Goal: Task Accomplishment & Management: Manage account settings

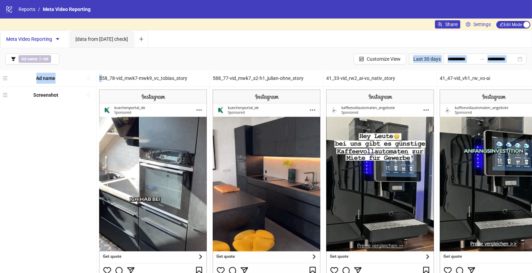
drag, startPoint x: 100, startPoint y: 77, endPoint x: 265, endPoint y: 68, distance: 165.1
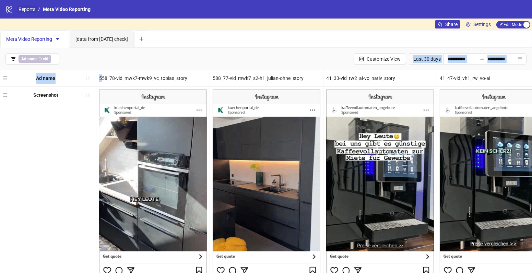
click at [23, 11] on link "Reports" at bounding box center [27, 9] width 20 height 8
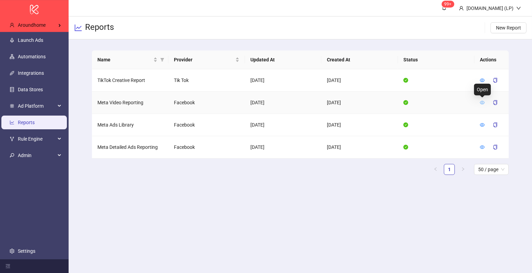
click at [481, 102] on icon "eye" at bounding box center [481, 102] width 5 height 5
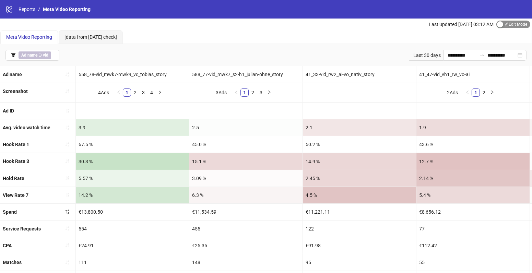
click at [497, 24] on div "button" at bounding box center [500, 24] width 6 height 6
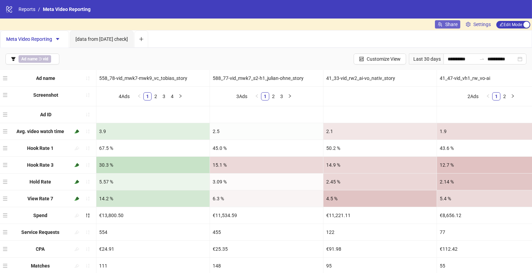
click at [448, 27] on span "Share" at bounding box center [451, 24] width 12 height 5
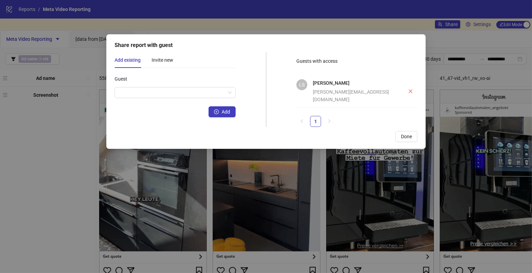
click at [324, 93] on div "leon.stepputtis@aroundhome.de" at bounding box center [351, 95] width 77 height 15
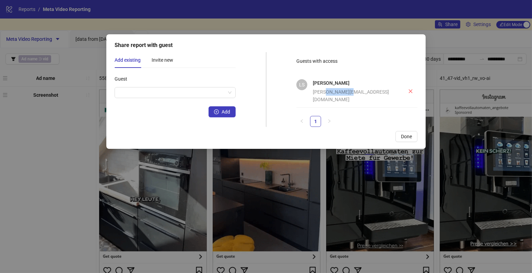
click at [324, 93] on div "leon.stepputtis@aroundhome.de" at bounding box center [351, 95] width 77 height 15
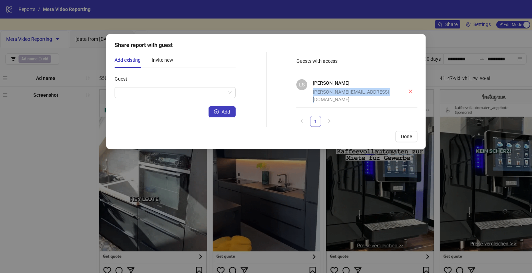
click at [324, 93] on div "leon.stepputtis@aroundhome.de" at bounding box center [351, 95] width 77 height 15
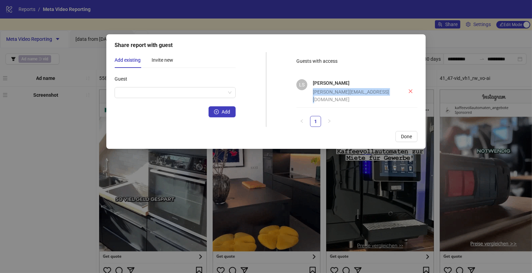
copy div "leon.stepputtis@aroundhome.de"
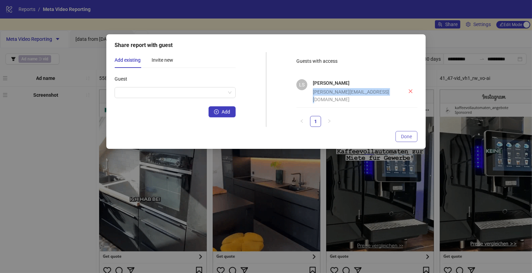
click at [408, 137] on span "Done" at bounding box center [406, 136] width 11 height 5
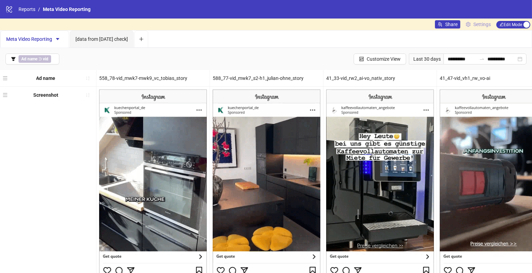
click at [477, 23] on span "Settings" at bounding box center [481, 25] width 17 height 8
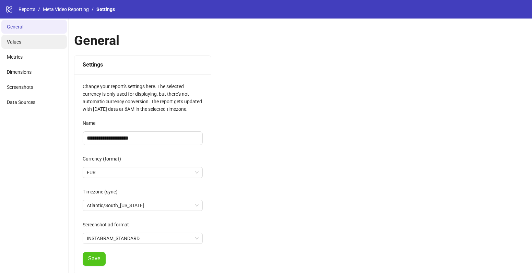
click at [38, 40] on li "Values" at bounding box center [33, 42] width 65 height 14
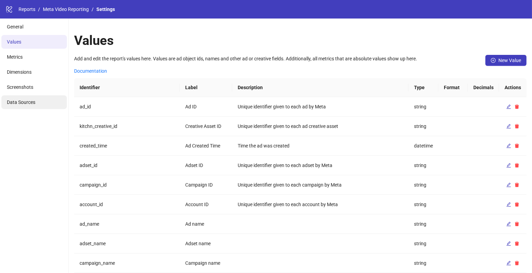
click at [18, 99] on span "Data Sources" at bounding box center [21, 101] width 28 height 5
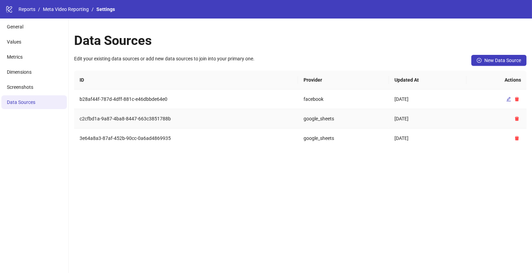
click at [130, 116] on td "c2cfbd1a-9a87-4ba8-8447-663c3851788b" at bounding box center [186, 119] width 224 height 20
click at [155, 157] on div "Data Sources Edit your existing data sources or add new data sources to join in…" at bounding box center [300, 146] width 463 height 254
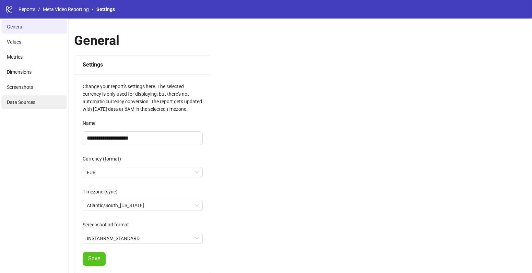
click at [39, 101] on li "Data Sources" at bounding box center [33, 102] width 65 height 14
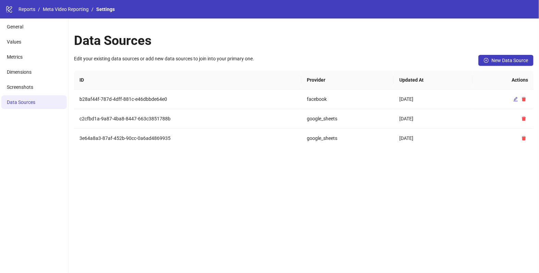
click at [155, 165] on div "Data Sources Edit your existing data sources or add new data sources to join in…" at bounding box center [304, 146] width 471 height 254
click at [110, 121] on td "c2cfbd1a-9a87-4ba8-8447-663c3851788b" at bounding box center [188, 119] width 228 height 20
click at [112, 117] on td "c2cfbd1a-9a87-4ba8-8447-663c3851788b" at bounding box center [188, 119] width 228 height 20
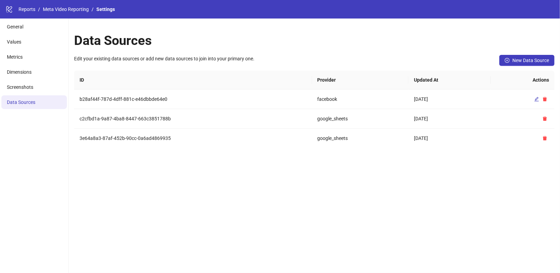
click at [150, 200] on div "Data Sources Edit your existing data sources or add new data sources to join in…" at bounding box center [314, 146] width 491 height 254
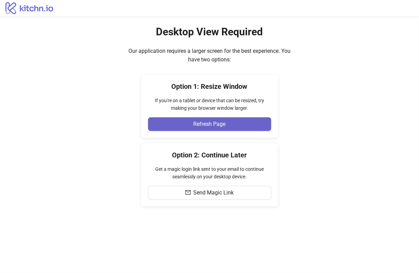
click at [155, 121] on button "Refresh Page" at bounding box center [209, 124] width 123 height 14
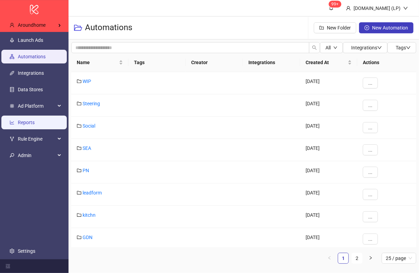
click at [29, 120] on link "Reports" at bounding box center [26, 122] width 17 height 5
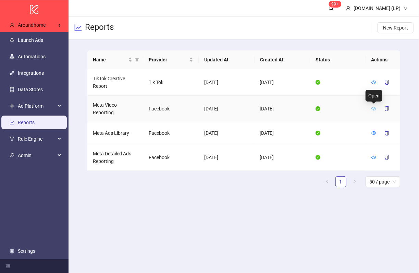
click at [372, 108] on icon "eye" at bounding box center [374, 108] width 5 height 3
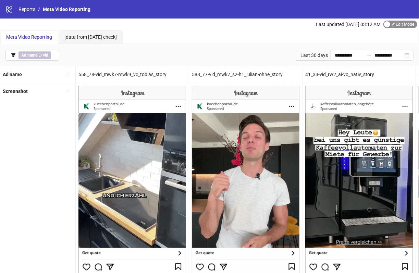
click at [394, 23] on span "Edit Mode Edit Mode" at bounding box center [401, 25] width 34 height 8
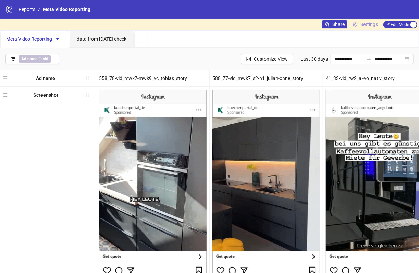
click at [372, 26] on span "Settings" at bounding box center [369, 25] width 17 height 8
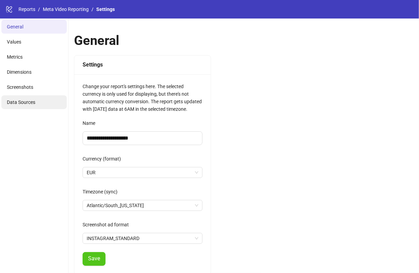
click at [25, 100] on span "Data Sources" at bounding box center [21, 101] width 28 height 5
click at [33, 97] on li "Data Sources" at bounding box center [33, 102] width 65 height 14
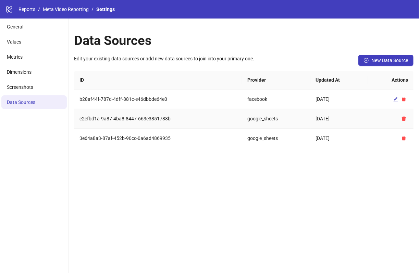
click at [167, 123] on td "c2cfbd1a-9a87-4ba8-8447-663c3851788b" at bounding box center [158, 119] width 168 height 20
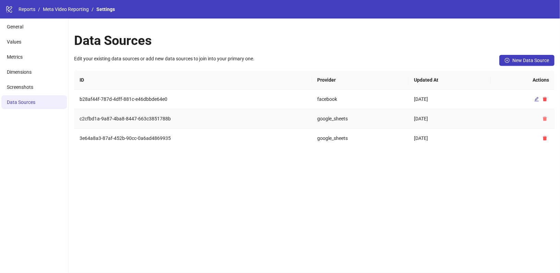
click at [419, 120] on icon "delete" at bounding box center [545, 119] width 4 height 4
click at [419, 120] on button "button" at bounding box center [544, 118] width 8 height 8
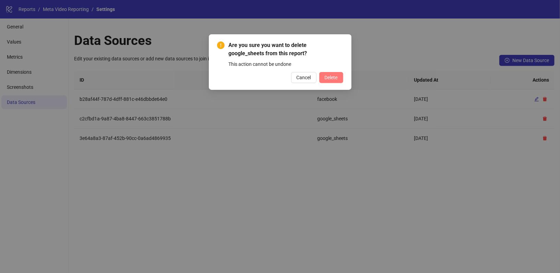
click at [337, 82] on button "Delete" at bounding box center [331, 77] width 24 height 11
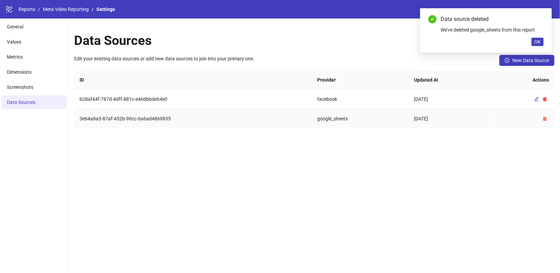
click at [419, 120] on icon "delete" at bounding box center [544, 118] width 5 height 5
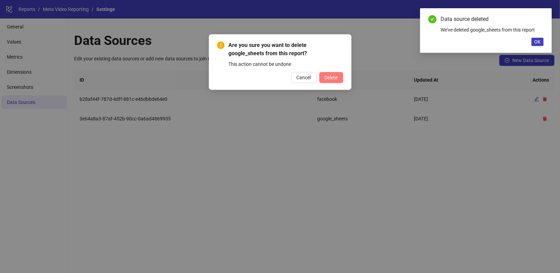
click at [337, 76] on span "Delete" at bounding box center [331, 77] width 13 height 5
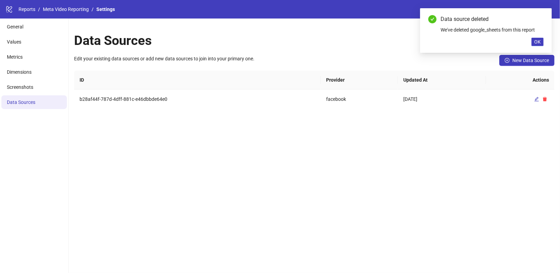
click at [66, 10] on link "Meta Video Reporting" at bounding box center [65, 9] width 49 height 8
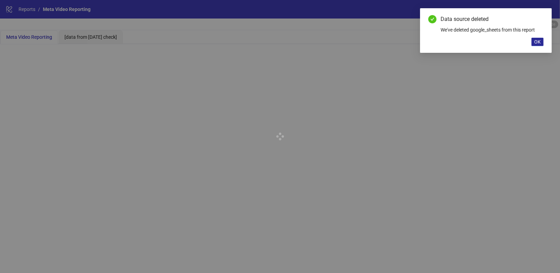
click at [419, 44] on span "OK" at bounding box center [537, 41] width 7 height 5
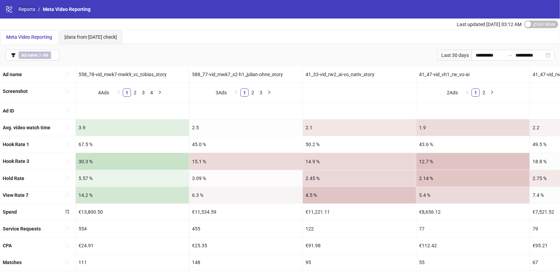
click at [31, 6] on link "Reports" at bounding box center [27, 9] width 20 height 8
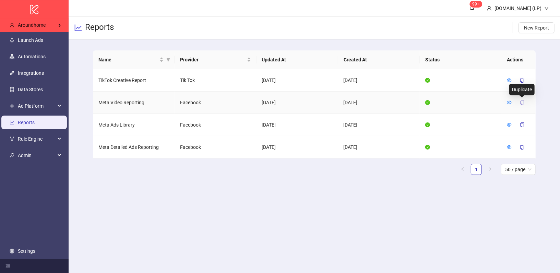
click at [419, 100] on icon "copy" at bounding box center [522, 102] width 5 height 5
click at [523, 103] on icon "copy" at bounding box center [522, 102] width 4 height 5
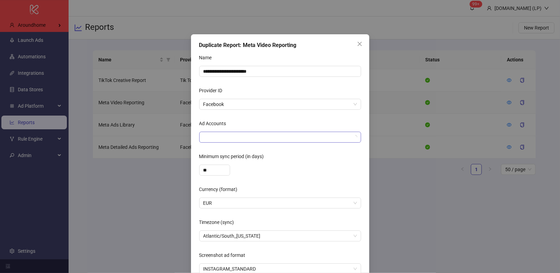
click at [213, 138] on div at bounding box center [277, 137] width 152 height 10
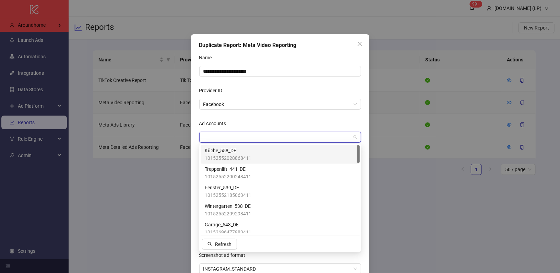
click at [218, 153] on span "Küche_558_DE" at bounding box center [228, 151] width 47 height 8
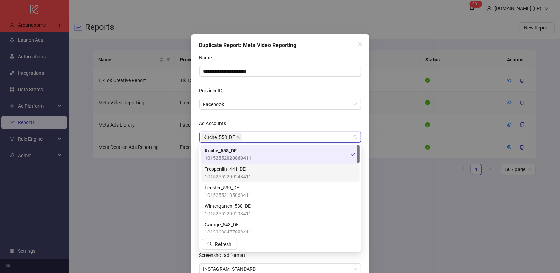
click at [218, 167] on span "Treppenlift_441_DE" at bounding box center [228, 169] width 47 height 8
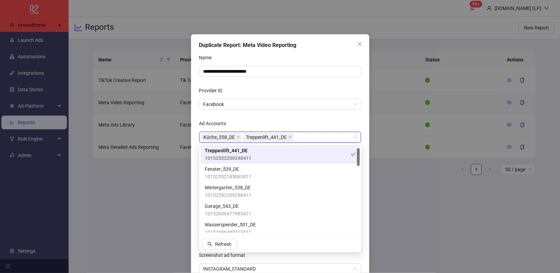
scroll to position [19, 0]
click at [218, 167] on span "Fenster_539_DE" at bounding box center [228, 169] width 47 height 8
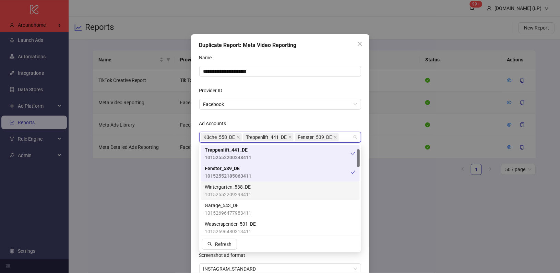
click at [237, 193] on span "10152552209298411" at bounding box center [228, 195] width 47 height 8
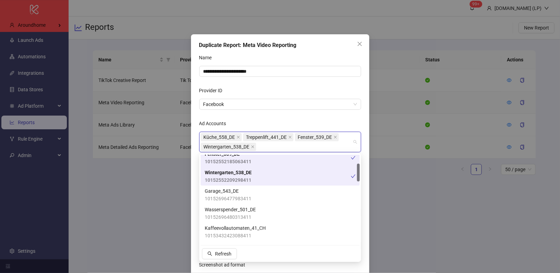
scroll to position [45, 0]
click at [234, 198] on span "10152696477983411" at bounding box center [228, 197] width 47 height 8
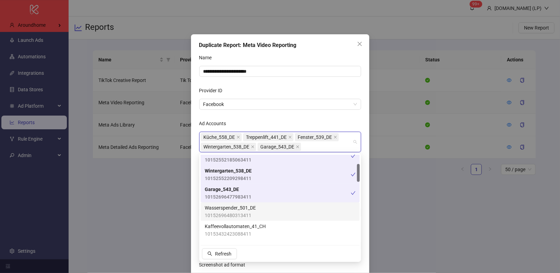
click at [235, 213] on span "10152696480313411" at bounding box center [230, 215] width 51 height 8
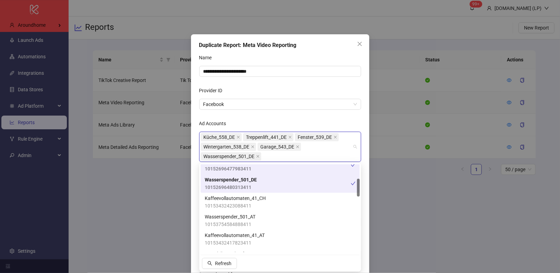
scroll to position [85, 0]
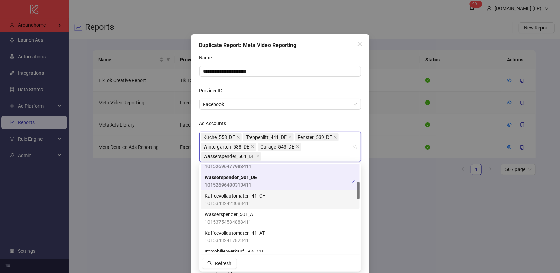
click at [226, 204] on span "10153432423088411" at bounding box center [235, 203] width 61 height 8
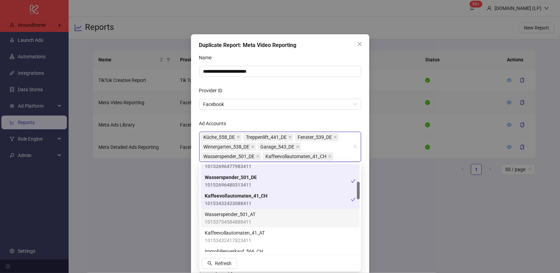
click at [224, 221] on span "10153754584888411" at bounding box center [230, 222] width 51 height 8
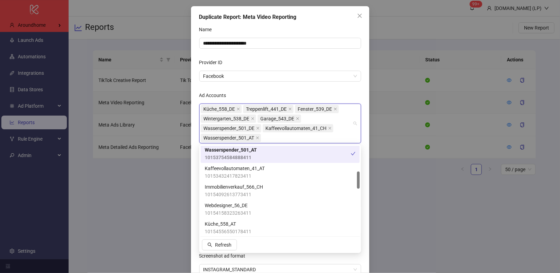
scroll to position [131, 0]
click at [232, 173] on span "10153432417823411" at bounding box center [235, 176] width 60 height 8
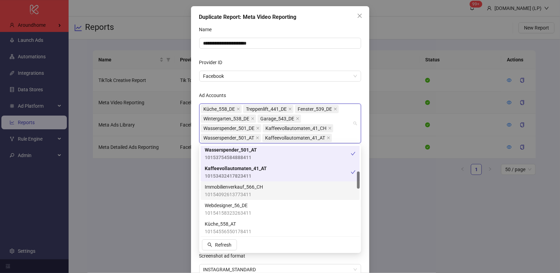
click at [232, 190] on span "Immobilienverkauf_566_CH" at bounding box center [234, 187] width 58 height 8
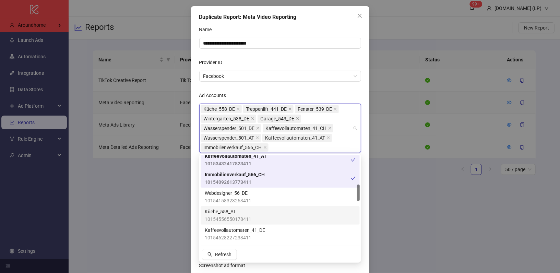
scroll to position [153, 0]
click at [228, 207] on div "Küche_558_AT 10154556550178411" at bounding box center [280, 215] width 159 height 19
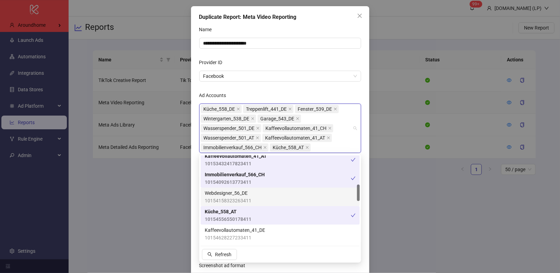
click at [228, 204] on div "Webdesigner_56_DE 10154158323263411" at bounding box center [280, 196] width 159 height 19
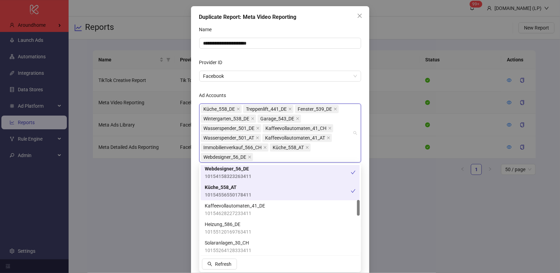
scroll to position [190, 0]
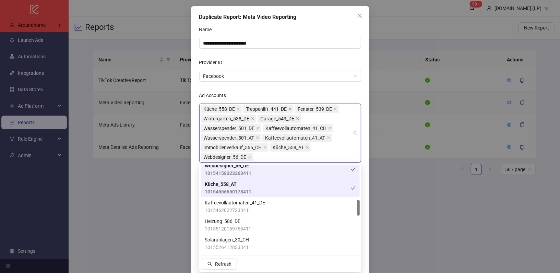
click at [228, 204] on span "Kaffeevollautomaten_41_DE" at bounding box center [235, 203] width 60 height 8
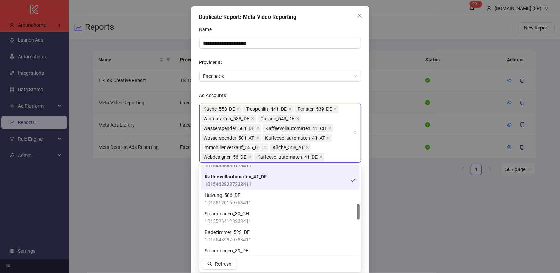
scroll to position [217, 0]
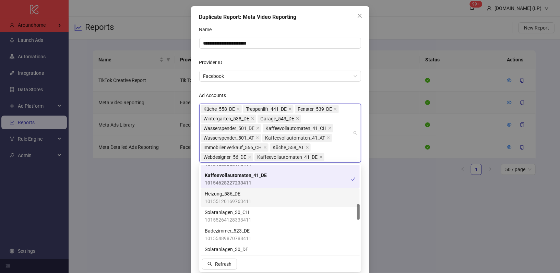
click at [228, 199] on span "10155120169763411" at bounding box center [228, 201] width 47 height 8
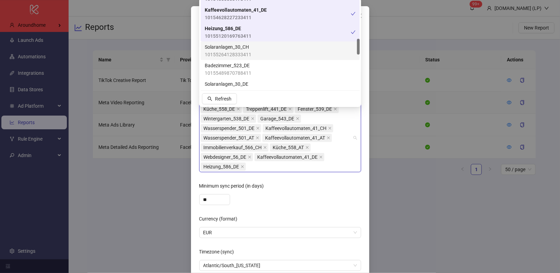
click at [239, 47] on span "Solaranlagen_30_CH" at bounding box center [228, 47] width 47 height 8
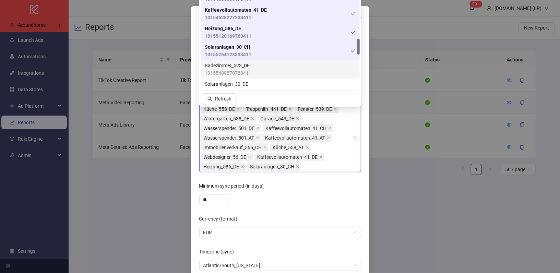
click at [240, 73] on span "10155489870788411" at bounding box center [228, 73] width 47 height 8
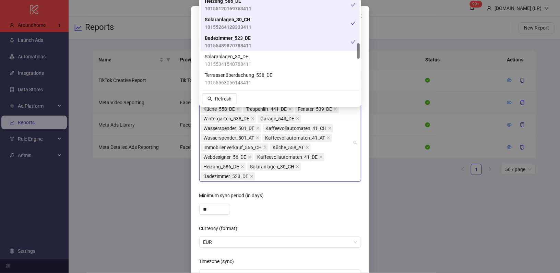
scroll to position [247, 0]
click at [239, 62] on span "10155341540788411" at bounding box center [228, 62] width 47 height 8
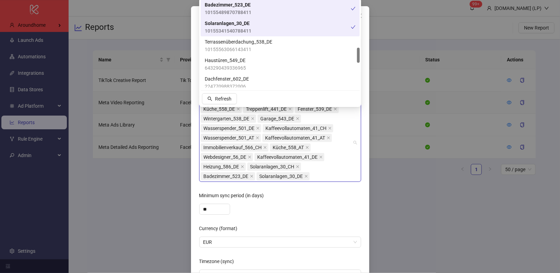
scroll to position [280, 0]
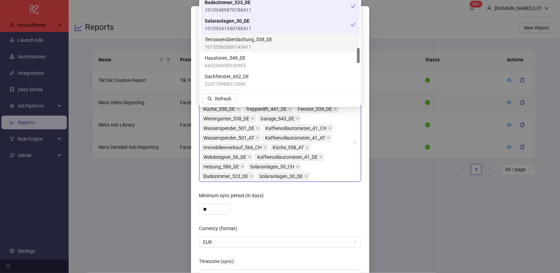
click at [243, 43] on span "Terrassenüberdachung_538_DE" at bounding box center [239, 40] width 68 height 8
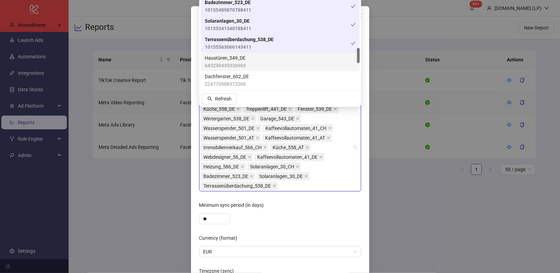
click at [240, 60] on span "Haustüren_549_DE" at bounding box center [225, 58] width 41 height 8
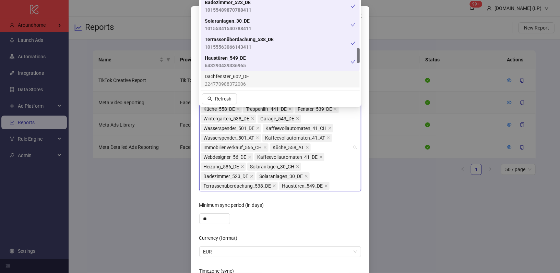
click at [237, 72] on div "Dachfenster_602_DE 224770988372006" at bounding box center [280, 80] width 159 height 19
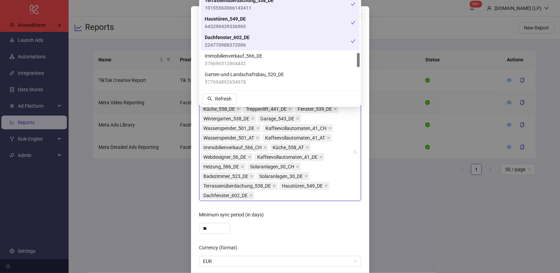
scroll to position [323, 0]
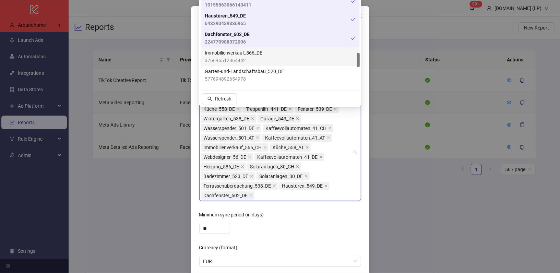
click at [235, 59] on span "376696512864442" at bounding box center [234, 61] width 58 height 8
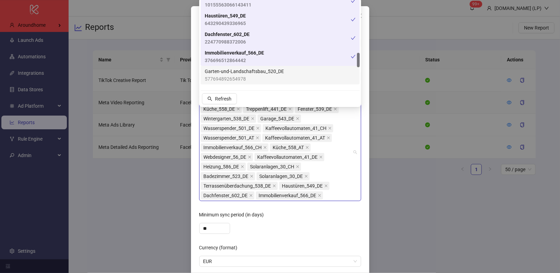
click at [235, 76] on span "577694892654978" at bounding box center [244, 79] width 79 height 8
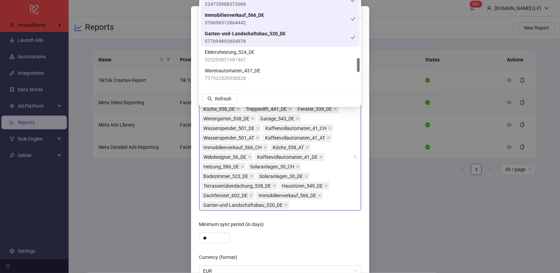
scroll to position [362, 0]
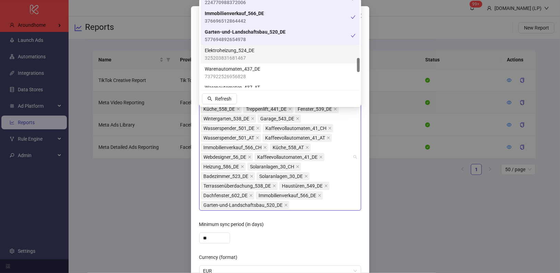
click at [234, 53] on span "Elektroheizung_524_DE" at bounding box center [230, 51] width 50 height 8
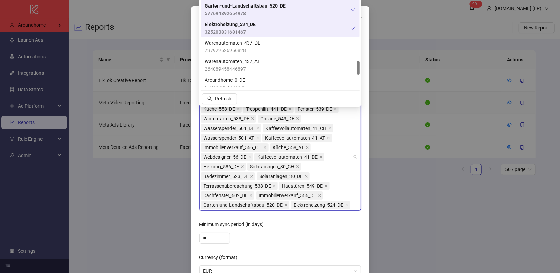
scroll to position [388, 0]
click at [234, 50] on span "737922526956828" at bounding box center [233, 50] width 56 height 8
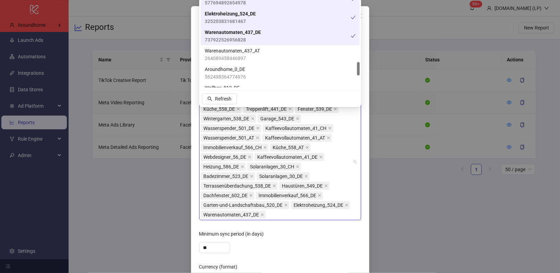
scroll to position [399, 0]
click at [232, 52] on span "Warenautomaten_437_AT" at bounding box center [232, 51] width 55 height 8
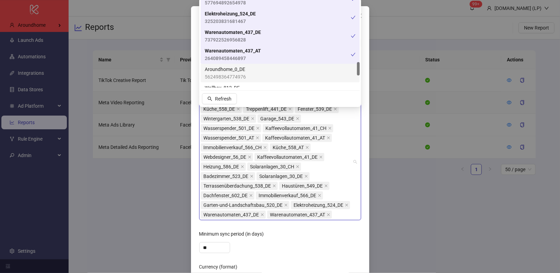
click at [225, 65] on span "Aroundhome_0_DE" at bounding box center [225, 69] width 41 height 8
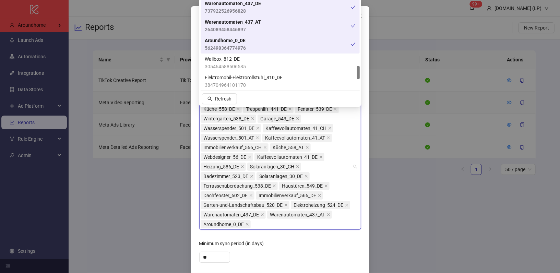
click at [225, 65] on span "305464588506585" at bounding box center [225, 67] width 41 height 8
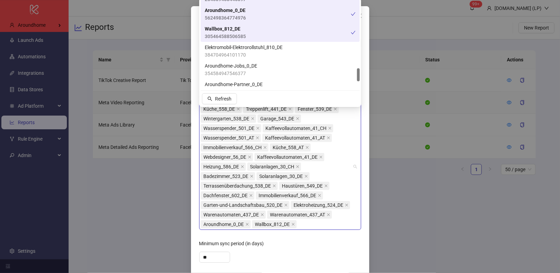
scroll to position [458, 0]
click at [226, 50] on span "Elektromobil-Elektrorollstuhl_810_DE" at bounding box center [244, 48] width 78 height 8
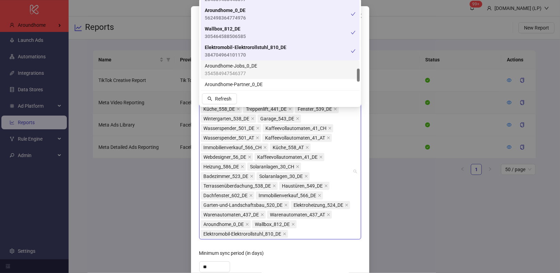
click at [226, 65] on span "Aroundhome-Jobs_0_DE" at bounding box center [231, 66] width 52 height 8
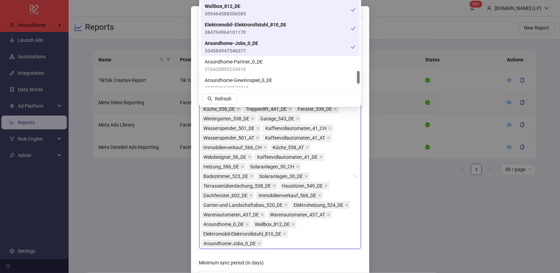
scroll to position [482, 0]
click at [232, 48] on span "354584947546377" at bounding box center [231, 50] width 53 height 8
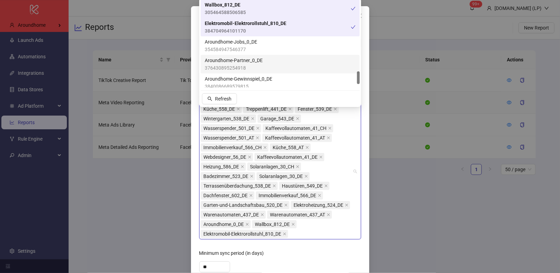
click at [228, 64] on span "376430895254918" at bounding box center [234, 68] width 58 height 8
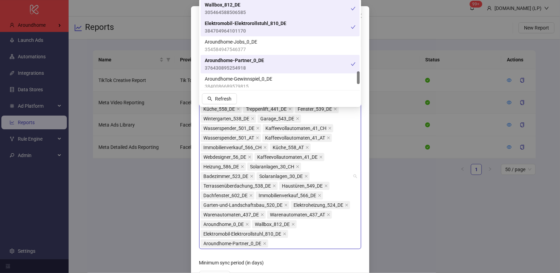
click at [228, 64] on span "376430895254918" at bounding box center [234, 68] width 59 height 8
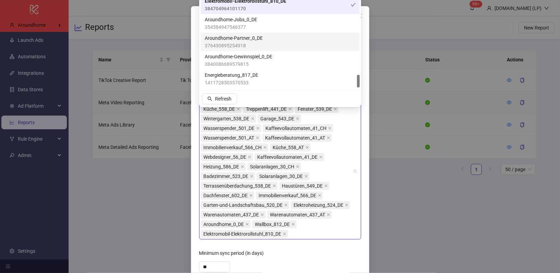
scroll to position [504, 0]
click at [236, 49] on span "376430895254918" at bounding box center [234, 45] width 58 height 8
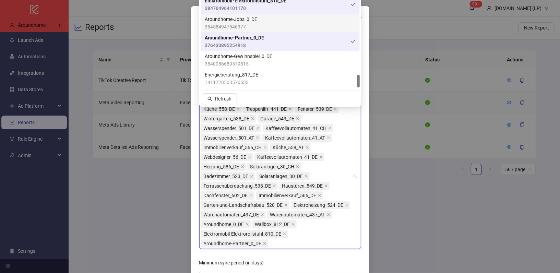
click at [236, 27] on span "354584947546377" at bounding box center [231, 27] width 52 height 8
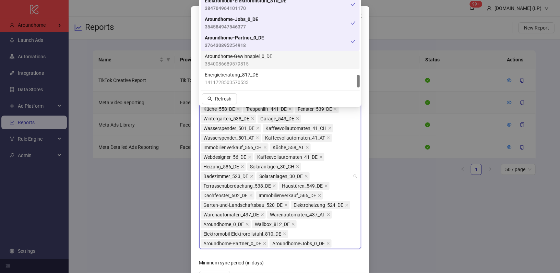
click at [237, 53] on span "Aroundhome-Gewinnspiel_0_DE" at bounding box center [239, 56] width 68 height 8
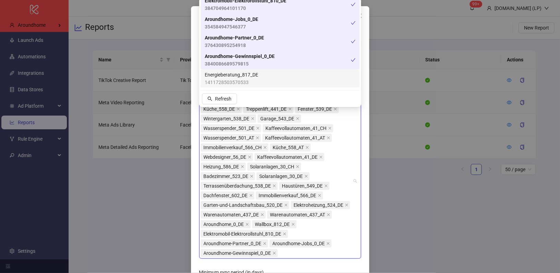
click at [234, 76] on span "Energieberatung_817_DE" at bounding box center [231, 75] width 53 height 8
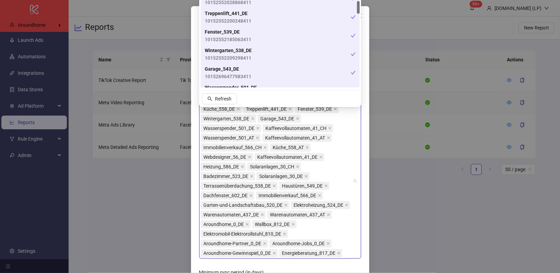
scroll to position [0, 0]
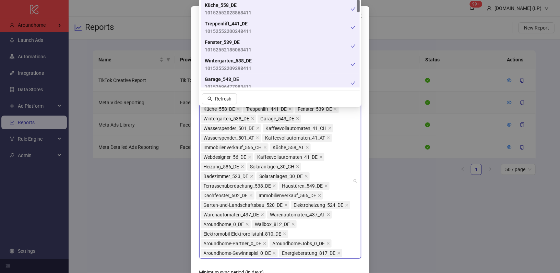
click at [365, 71] on div "**********" at bounding box center [280, 211] width 178 height 410
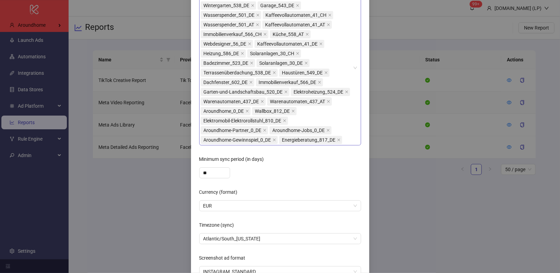
scroll to position [142, 0]
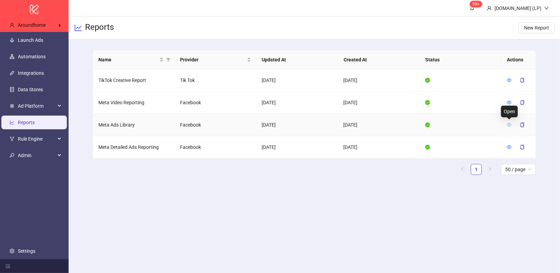
click at [509, 126] on icon "eye" at bounding box center [509, 124] width 5 height 5
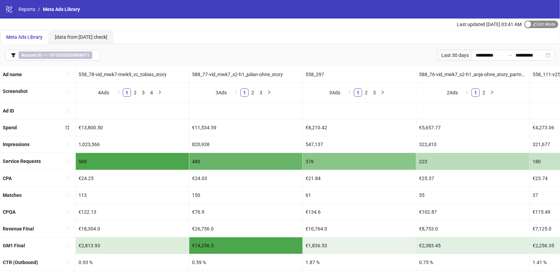
click at [532, 28] on span "Edit Mode Edit Mode" at bounding box center [541, 25] width 34 height 8
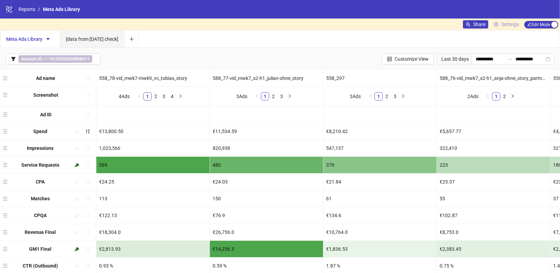
click at [515, 21] on span "Settings" at bounding box center [509, 25] width 17 height 8
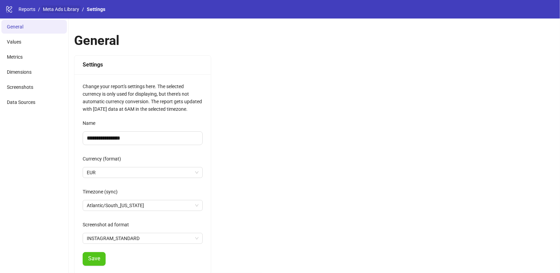
click at [49, 8] on link "Meta Ads Library" at bounding box center [60, 9] width 39 height 8
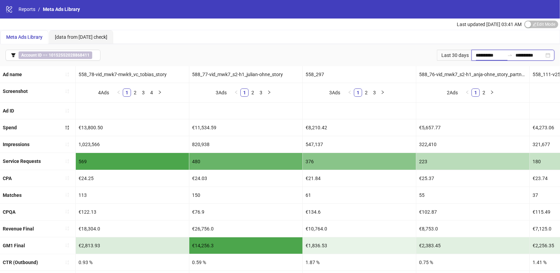
click at [497, 56] on input "**********" at bounding box center [489, 55] width 29 height 8
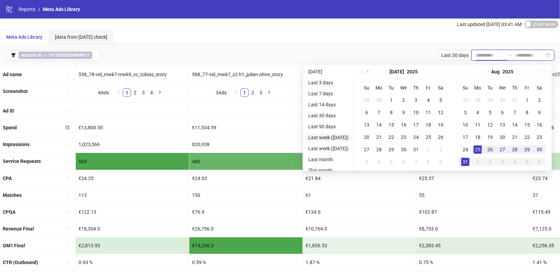
scroll to position [17, 0]
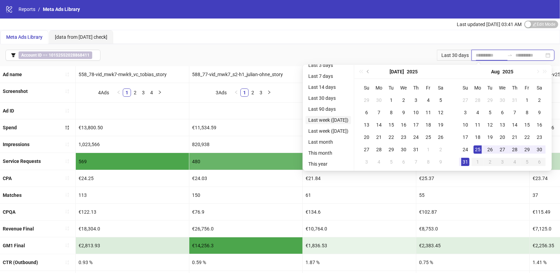
type input "**********"
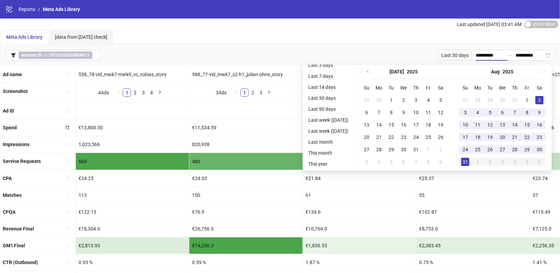
click at [270, 31] on div "Meta Ads Library [data from Yesterday check]" at bounding box center [279, 37] width 559 height 14
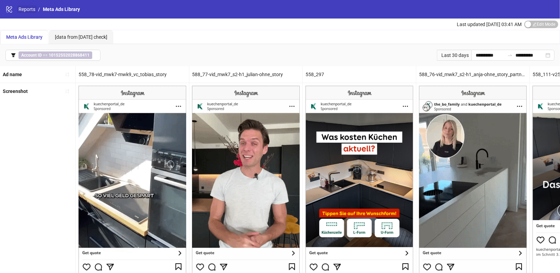
click at [32, 11] on link "Reports" at bounding box center [27, 9] width 20 height 8
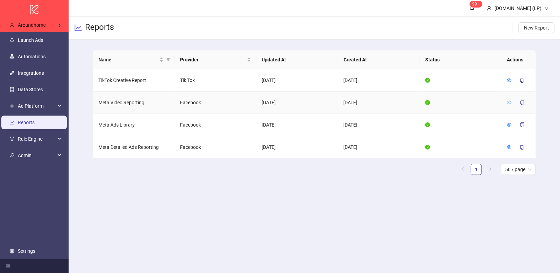
click at [510, 101] on icon "eye" at bounding box center [509, 102] width 5 height 3
click at [523, 100] on icon "copy" at bounding box center [522, 102] width 4 height 5
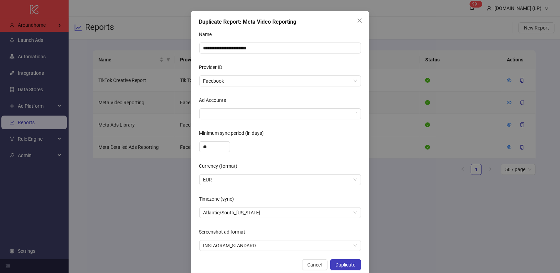
scroll to position [24, 0]
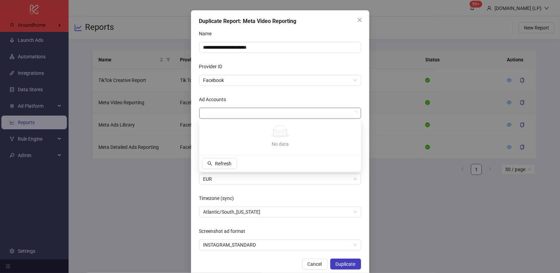
click at [219, 117] on div at bounding box center [277, 113] width 152 height 10
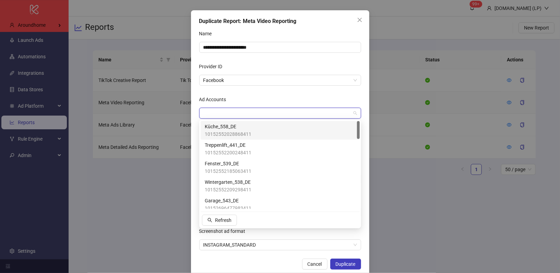
click at [220, 128] on span "Küche_558_DE" at bounding box center [228, 127] width 47 height 8
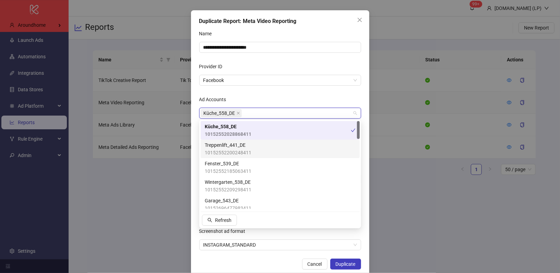
click at [225, 144] on span "Treppenlift_441_DE" at bounding box center [228, 145] width 47 height 8
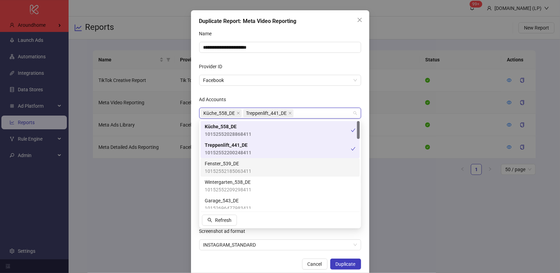
click at [226, 160] on span "Fenster_539_DE" at bounding box center [228, 164] width 47 height 8
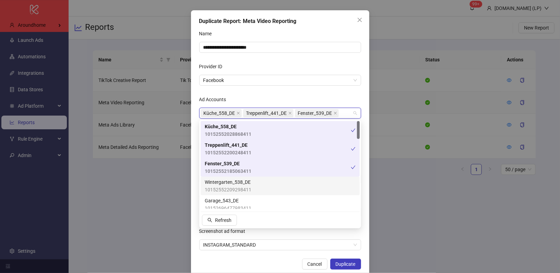
click at [226, 178] on span "Wintergarten_538_DE" at bounding box center [228, 182] width 47 height 8
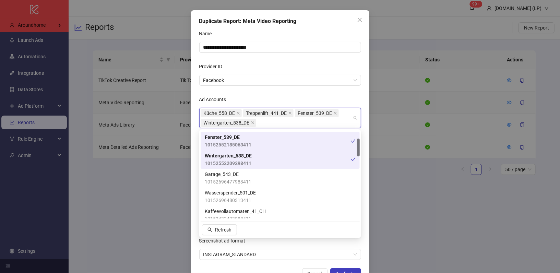
scroll to position [42, 0]
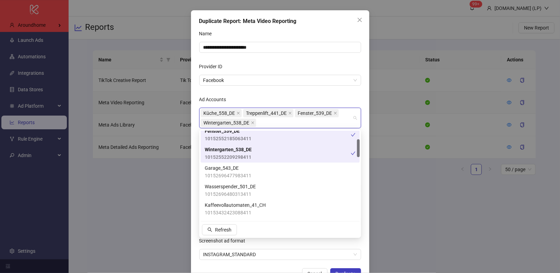
click at [226, 178] on span "10152696477983411" at bounding box center [228, 176] width 47 height 8
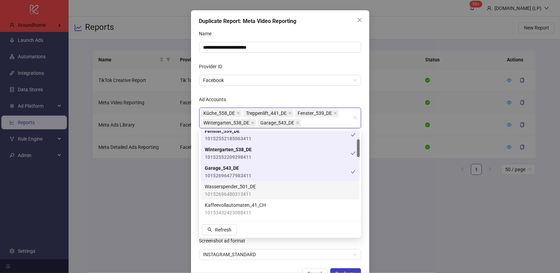
click at [223, 187] on span "Wasserspender_501_DE" at bounding box center [230, 187] width 51 height 8
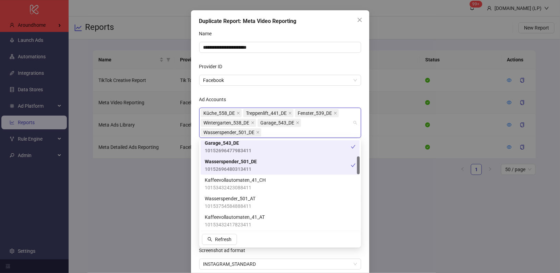
scroll to position [77, 0]
click at [224, 184] on span "10153432423088411" at bounding box center [235, 187] width 61 height 8
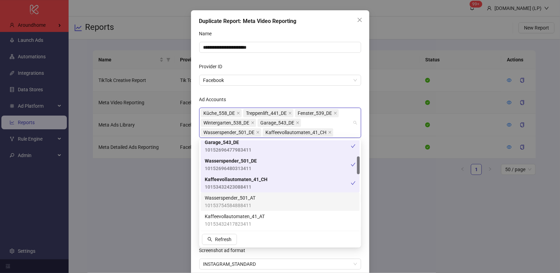
click at [224, 203] on span "10153754584888411" at bounding box center [230, 206] width 51 height 8
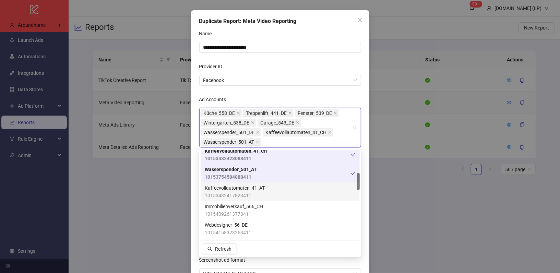
click at [227, 191] on span "Kaffeevollautomaten_41_AT" at bounding box center [235, 188] width 60 height 8
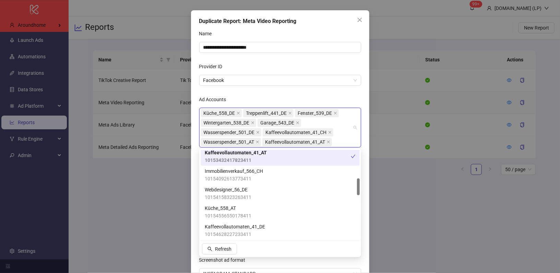
scroll to position [151, 0]
click at [229, 172] on span "Immobilienverkauf_566_CH" at bounding box center [234, 171] width 58 height 8
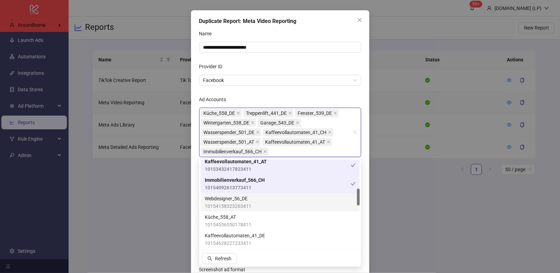
click at [219, 207] on span "10154158323263411" at bounding box center [228, 206] width 47 height 8
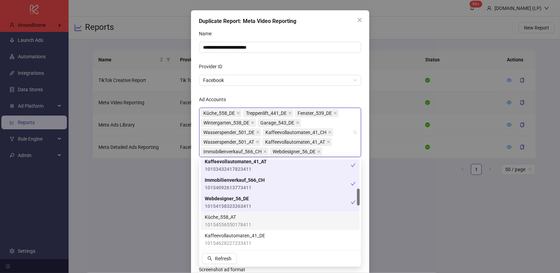
click at [219, 225] on span "10154556550178411" at bounding box center [228, 225] width 47 height 8
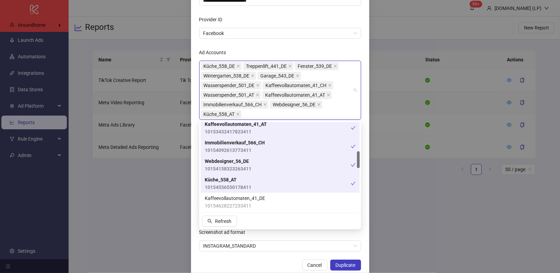
scroll to position [71, 0]
click at [225, 197] on span "Kaffeevollautomaten_41_DE" at bounding box center [235, 198] width 60 height 8
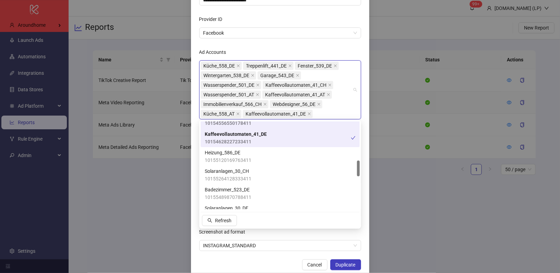
scroll to position [216, 0]
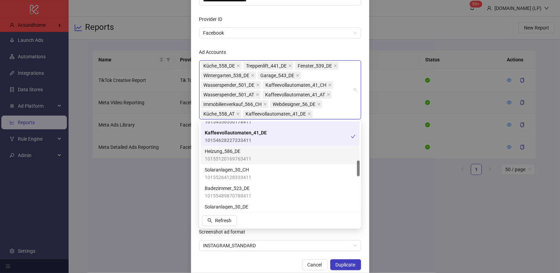
click at [233, 157] on span "10155120169763411" at bounding box center [228, 159] width 47 height 8
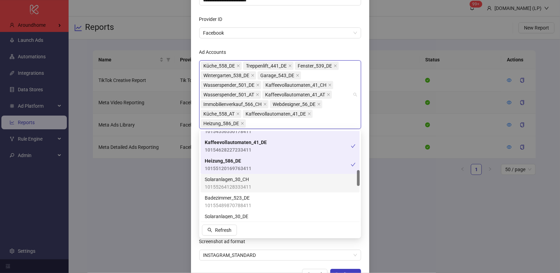
click at [231, 178] on span "Solaranlagen_30_CH" at bounding box center [228, 179] width 47 height 8
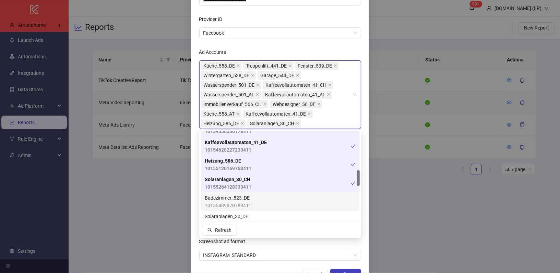
click at [229, 198] on span "Badezimmer_523_DE" at bounding box center [228, 198] width 47 height 8
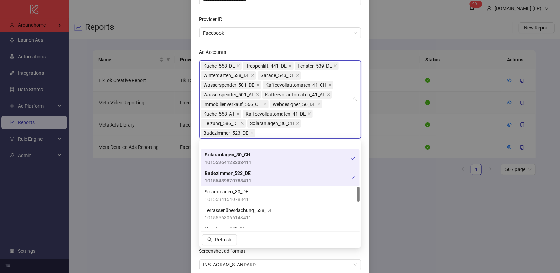
scroll to position [272, 0]
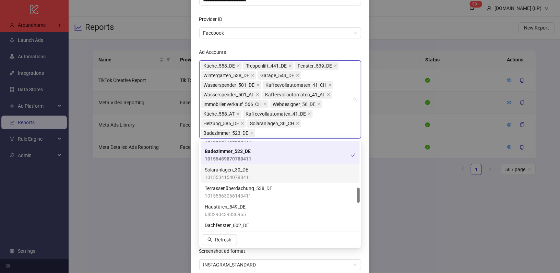
click at [230, 171] on span "Solaranlagen_30_DE" at bounding box center [228, 170] width 47 height 8
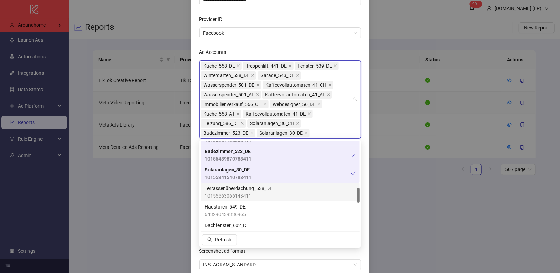
click at [230, 190] on span "Terrassenüberdachung_538_DE" at bounding box center [239, 188] width 68 height 8
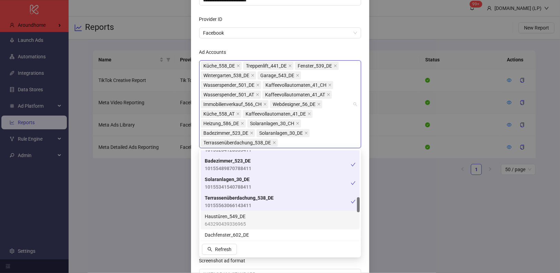
click at [223, 226] on span "643290439336965" at bounding box center [225, 224] width 41 height 8
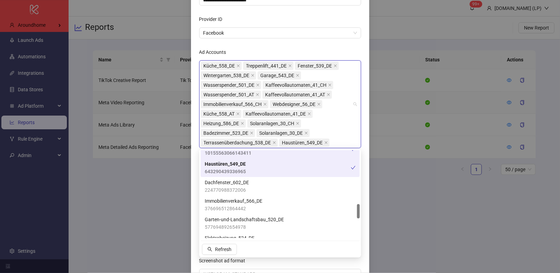
scroll to position [326, 0]
click at [227, 188] on span "224770988372006" at bounding box center [227, 189] width 44 height 8
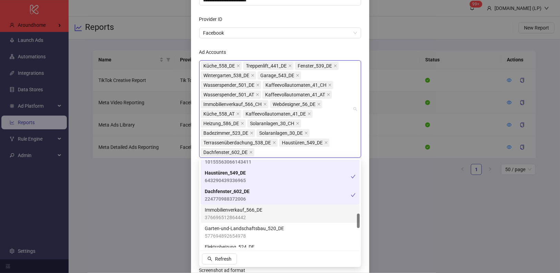
click at [220, 217] on span "376696512864442" at bounding box center [234, 218] width 58 height 8
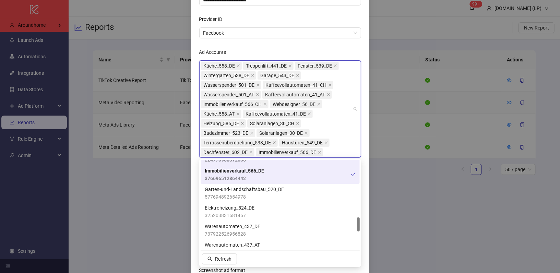
scroll to position [369, 0]
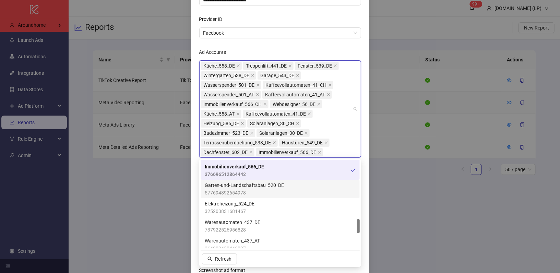
click at [226, 186] on span "Garten-und-Landschaftsbau_520_DE" at bounding box center [244, 185] width 79 height 8
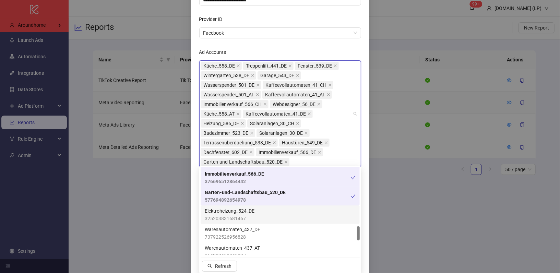
click at [220, 222] on div "Elektroheizung_524_DE 325203831681467" at bounding box center [280, 214] width 159 height 19
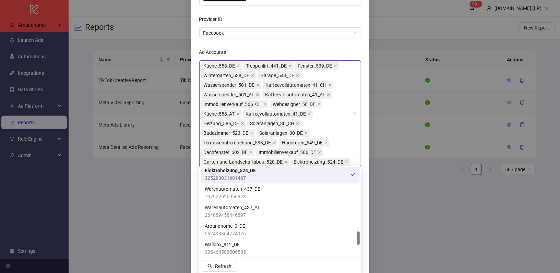
scroll to position [411, 0]
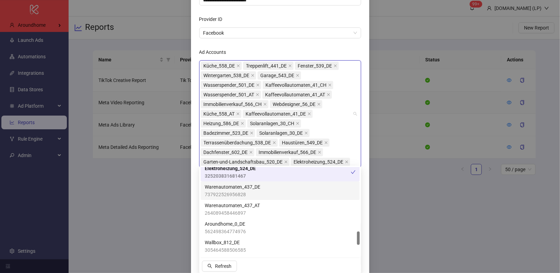
click at [226, 193] on span "737922526956828" at bounding box center [233, 195] width 56 height 8
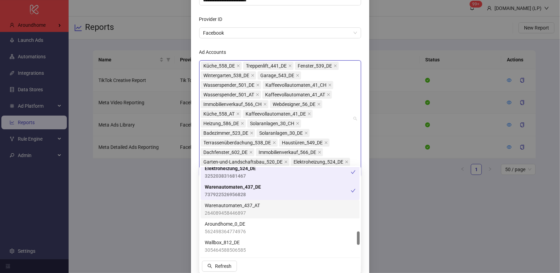
click at [226, 212] on span "264089458446897" at bounding box center [232, 213] width 55 height 8
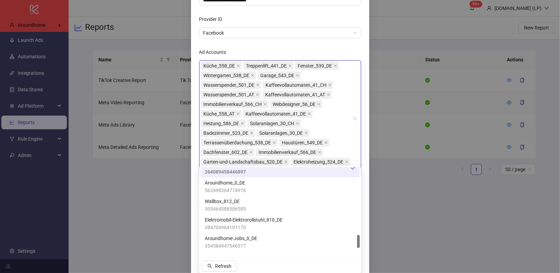
scroll to position [453, 0]
click at [231, 186] on span "562498364774976" at bounding box center [225, 189] width 41 height 8
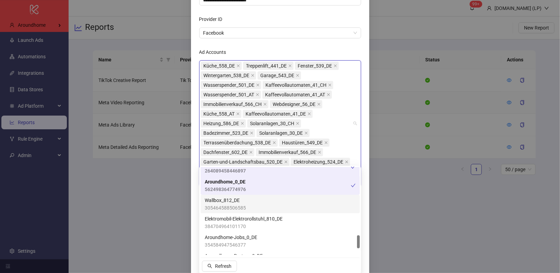
click at [231, 208] on span "305464588506585" at bounding box center [225, 208] width 41 height 8
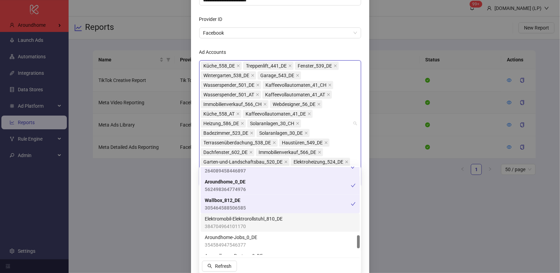
click at [231, 219] on span "Elektromobil-Elektrorollstuhl_810_DE" at bounding box center [244, 219] width 78 height 8
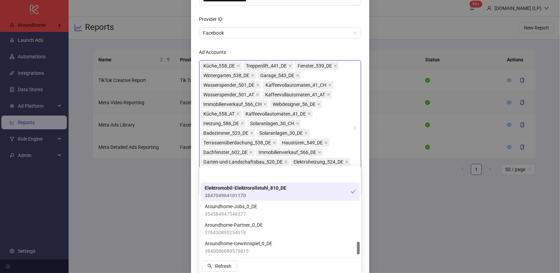
scroll to position [504, 0]
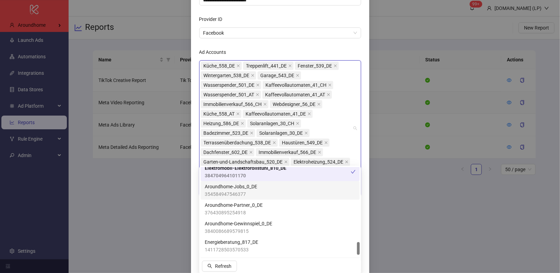
click at [245, 182] on div "Aroundhome-Jobs_0_DE 354584947546377" at bounding box center [280, 190] width 159 height 19
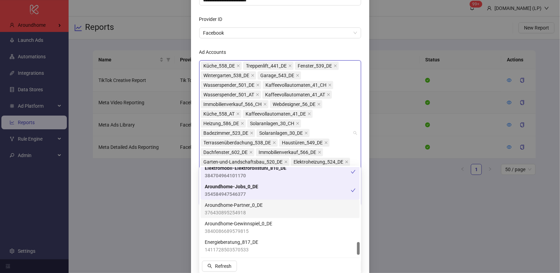
click at [239, 213] on span "376430895254918" at bounding box center [234, 213] width 58 height 8
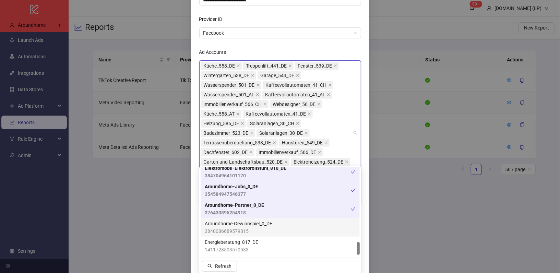
click at [239, 226] on span "Aroundhome-Gewinnspiel_0_DE" at bounding box center [239, 224] width 68 height 8
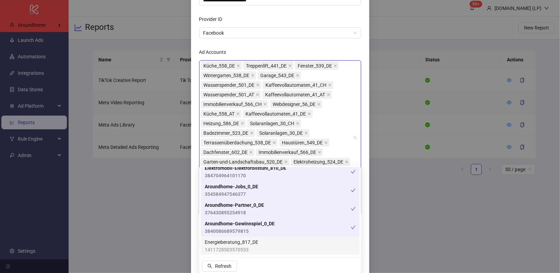
click at [233, 242] on span "Energieberatung_817_DE" at bounding box center [231, 242] width 53 height 8
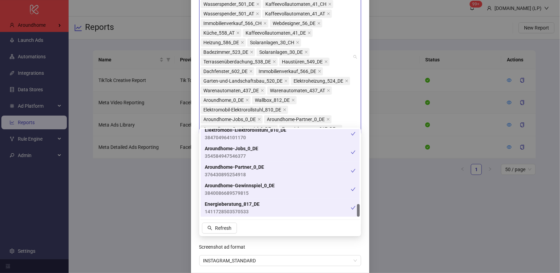
scroll to position [179, 0]
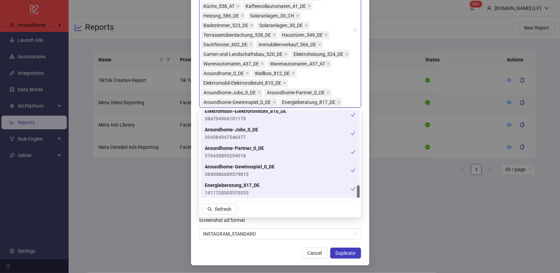
click at [267, 224] on div "Screenshot ad format" at bounding box center [280, 222] width 162 height 14
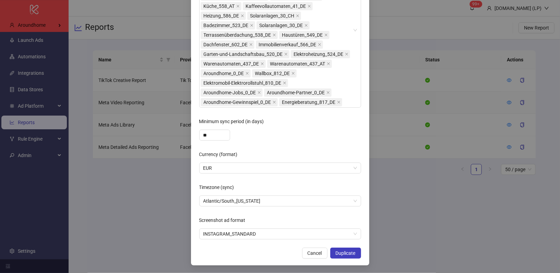
click at [340, 258] on div "**********" at bounding box center [280, 60] width 178 height 410
click at [342, 253] on span "Duplicate" at bounding box center [346, 252] width 20 height 5
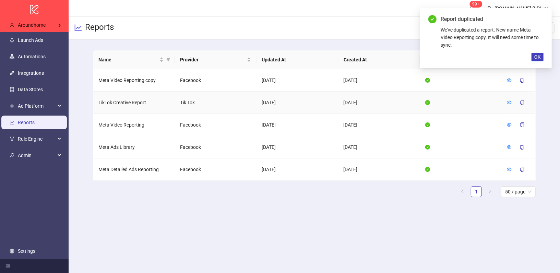
scroll to position [145, 0]
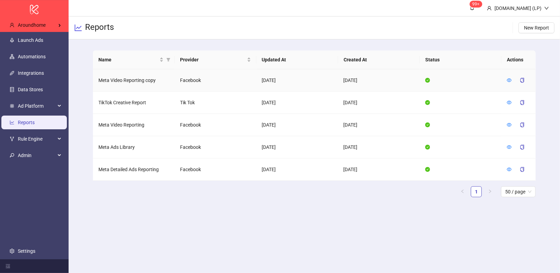
click at [508, 83] on div at bounding box center [509, 80] width 5 height 8
click at [508, 81] on icon "eye" at bounding box center [509, 80] width 5 height 5
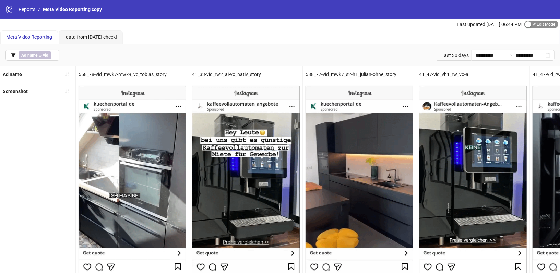
click at [537, 25] on span "Edit Mode Edit Mode" at bounding box center [541, 25] width 34 height 8
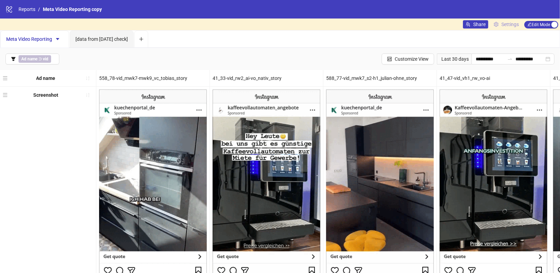
click at [517, 26] on span "Settings" at bounding box center [509, 25] width 17 height 8
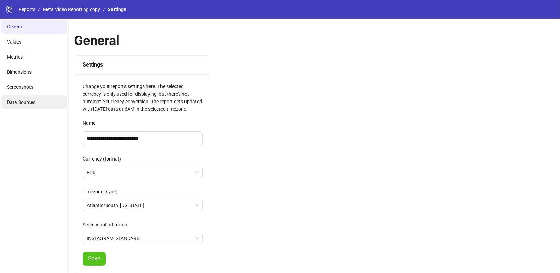
click at [28, 102] on span "Data Sources" at bounding box center [21, 101] width 28 height 5
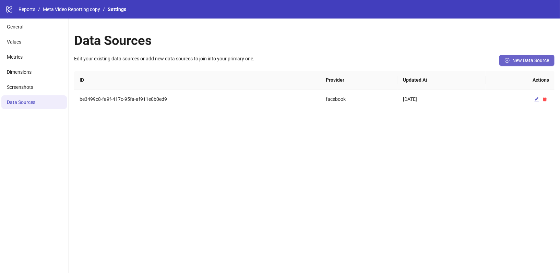
click at [515, 59] on span "New Data Source" at bounding box center [530, 60] width 37 height 5
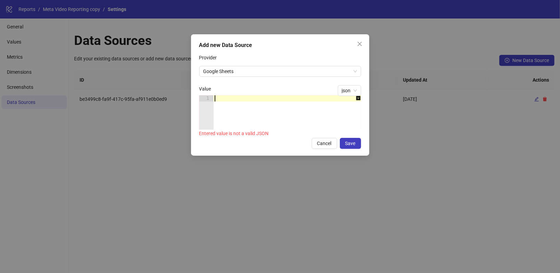
click at [239, 97] on div at bounding box center [290, 118] width 155 height 47
paste textarea "*"
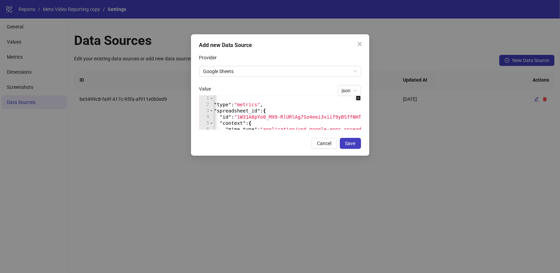
scroll to position [0, 6]
click at [352, 142] on span "Save" at bounding box center [350, 143] width 10 height 5
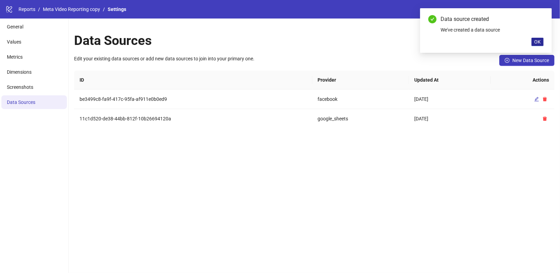
click at [539, 42] on span "OK" at bounding box center [537, 41] width 7 height 5
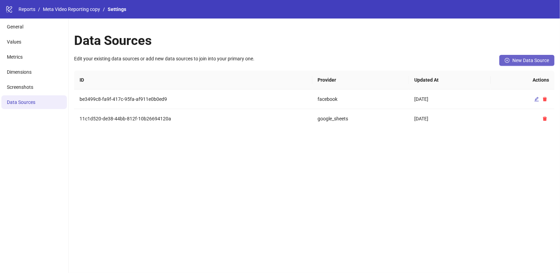
click at [517, 64] on button "New Data Source" at bounding box center [526, 60] width 55 height 11
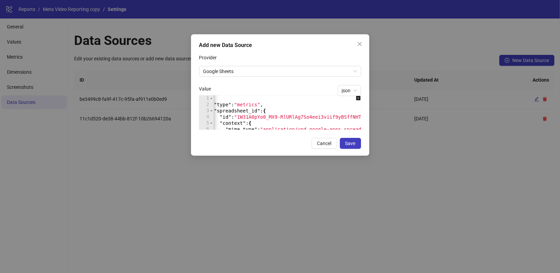
click at [273, 109] on div "{ "type" : "metrics" , "spreadsheet_id" : { "id" : "1W31A0pYo0_MX9-RlURlAg7So4e…" at bounding box center [294, 118] width 175 height 47
type textarea "* *"
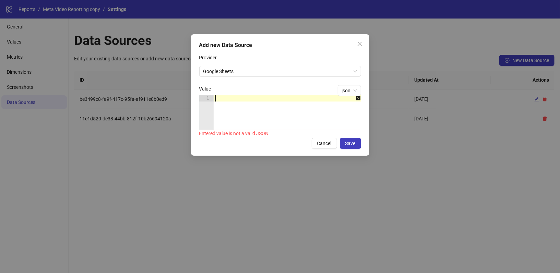
paste textarea "*"
type textarea "*"
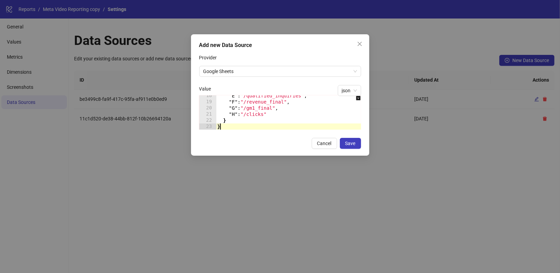
scroll to position [0, 0]
click at [353, 145] on span "Save" at bounding box center [350, 143] width 10 height 5
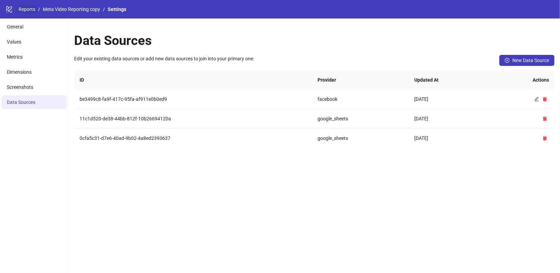
click at [27, 11] on link "Reports" at bounding box center [27, 9] width 20 height 8
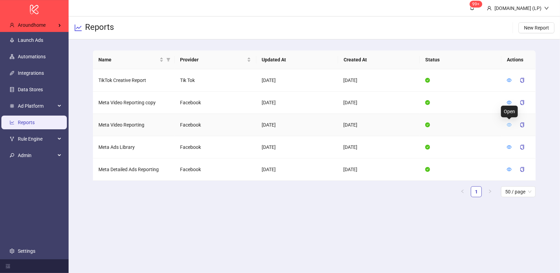
click at [511, 123] on icon "eye" at bounding box center [509, 124] width 5 height 5
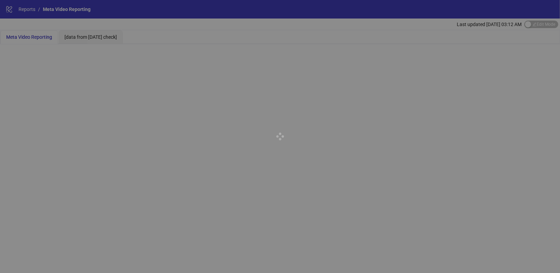
click at [535, 25] on div at bounding box center [280, 136] width 560 height 273
click at [531, 26] on div at bounding box center [280, 136] width 560 height 273
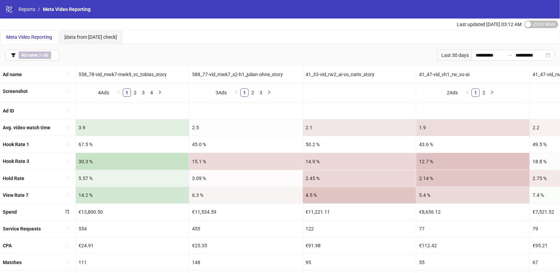
click at [530, 27] on div "button" at bounding box center [528, 24] width 6 height 6
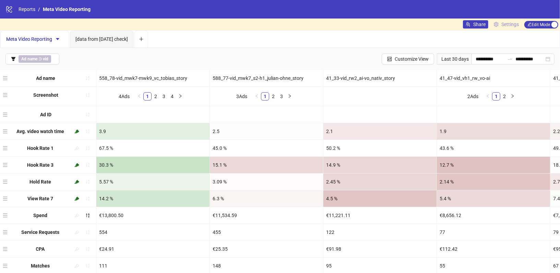
click at [512, 23] on span "Settings" at bounding box center [509, 25] width 17 height 8
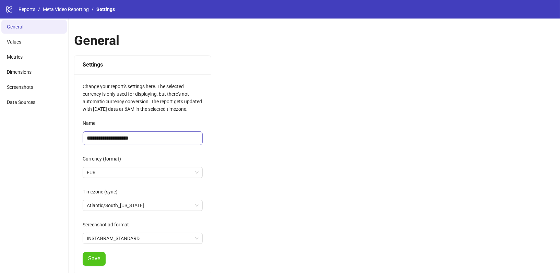
scroll to position [94, 0]
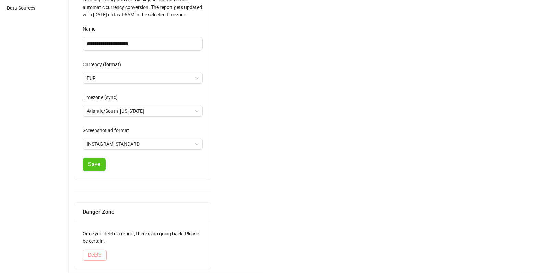
click at [92, 258] on button "Delete" at bounding box center [95, 255] width 24 height 11
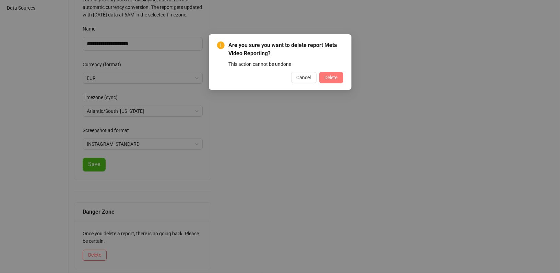
click at [338, 75] on button "Delete" at bounding box center [331, 77] width 24 height 11
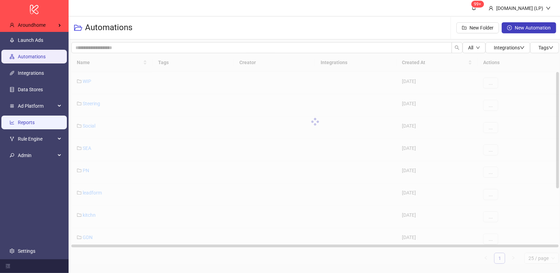
click at [35, 120] on link "Reports" at bounding box center [26, 122] width 17 height 5
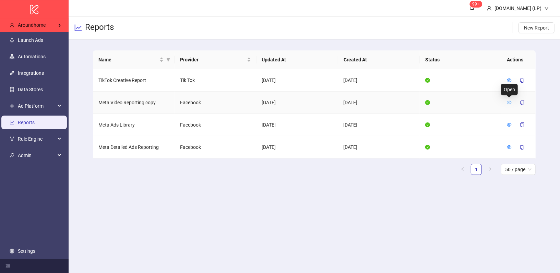
click at [511, 101] on icon "eye" at bounding box center [509, 102] width 5 height 5
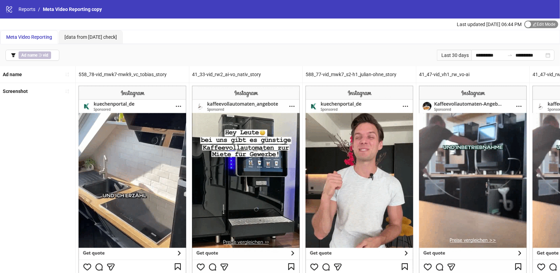
click at [529, 26] on div "button" at bounding box center [528, 24] width 6 height 6
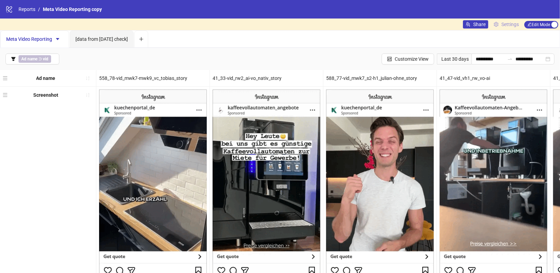
click at [511, 24] on span "Settings" at bounding box center [509, 25] width 17 height 8
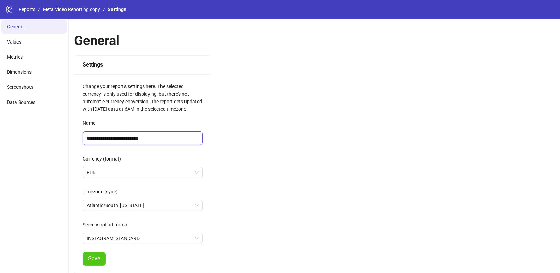
drag, startPoint x: 141, startPoint y: 138, endPoint x: 196, endPoint y: 138, distance: 55.5
click at [196, 139] on input "**********" at bounding box center [143, 138] width 120 height 14
type input "**********"
click at [94, 256] on span "Save" at bounding box center [94, 258] width 12 height 6
click at [52, 9] on link "Meta Video Reporting" at bounding box center [65, 9] width 49 height 8
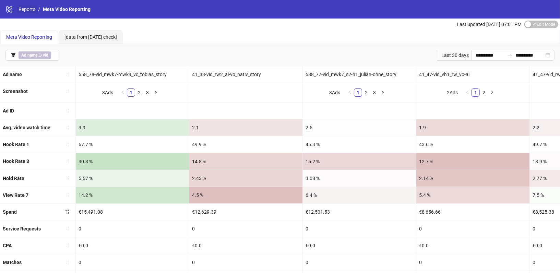
click at [28, 9] on link "Reports" at bounding box center [27, 9] width 20 height 8
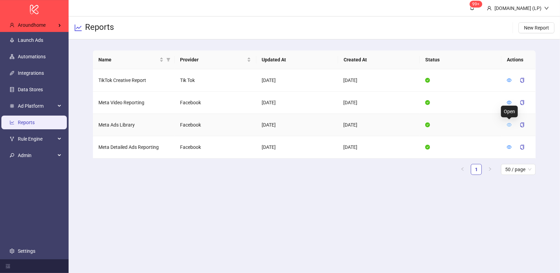
click at [510, 124] on icon "eye" at bounding box center [509, 124] width 5 height 5
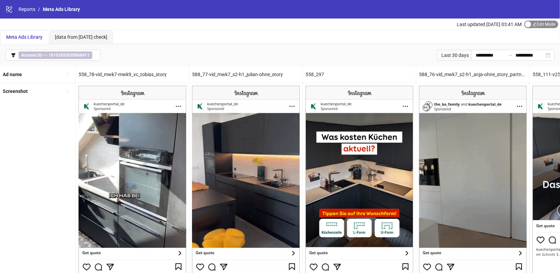
click at [534, 27] on span "Edit Mode Edit Mode" at bounding box center [541, 25] width 34 height 8
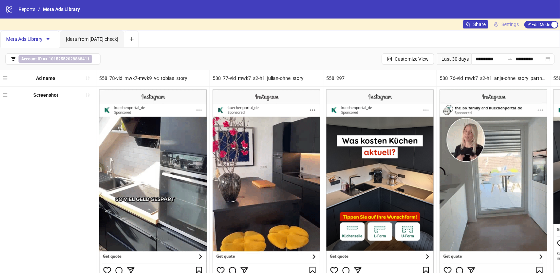
click at [508, 27] on span "Settings" at bounding box center [509, 25] width 17 height 8
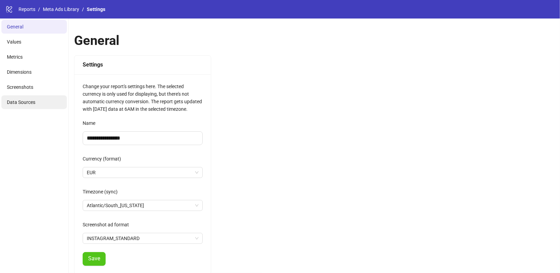
click at [19, 102] on span "Data Sources" at bounding box center [21, 101] width 28 height 5
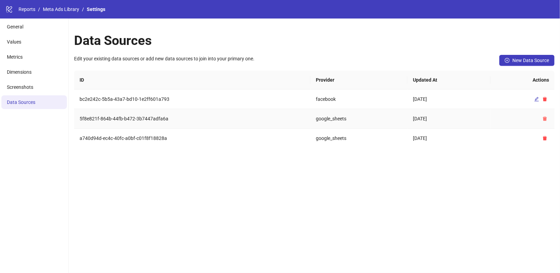
click at [547, 119] on icon "delete" at bounding box center [544, 118] width 5 height 5
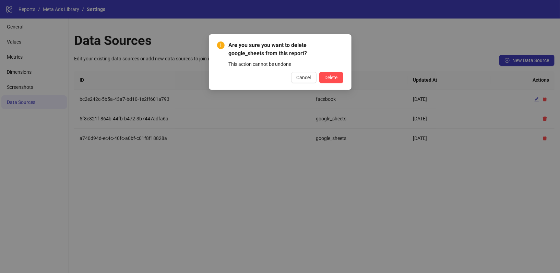
click at [331, 83] on div "Are you sure you want to delete google_sheets from this report? This action can…" at bounding box center [280, 62] width 143 height 56
click at [338, 77] on button "Delete" at bounding box center [331, 77] width 24 height 11
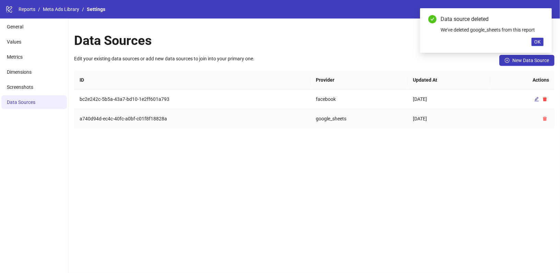
click at [548, 121] on button "button" at bounding box center [544, 118] width 8 height 8
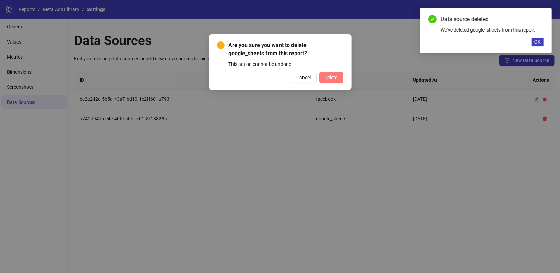
click at [329, 80] on span "Delete" at bounding box center [331, 77] width 13 height 5
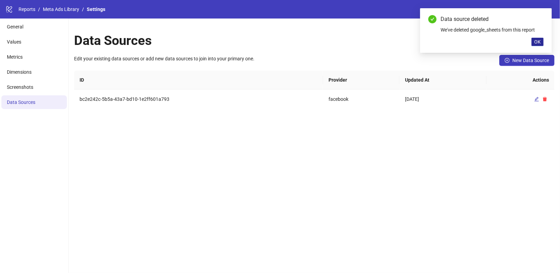
click at [535, 41] on span "OK" at bounding box center [537, 41] width 7 height 5
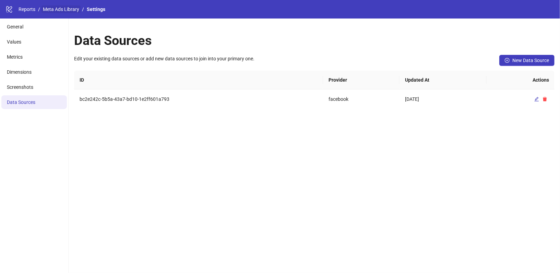
click at [57, 9] on link "Meta Ads Library" at bounding box center [60, 9] width 39 height 8
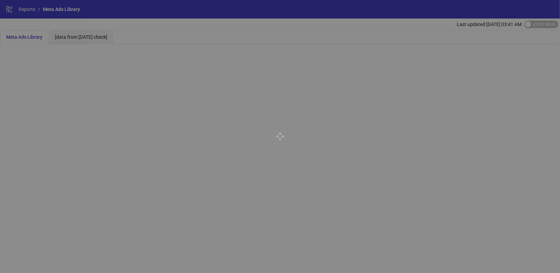
click at [29, 8] on div at bounding box center [280, 136] width 560 height 273
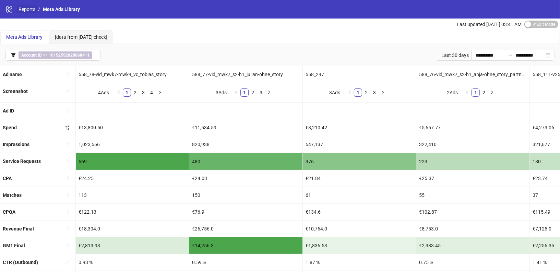
click at [27, 11] on link "Reports" at bounding box center [27, 9] width 20 height 8
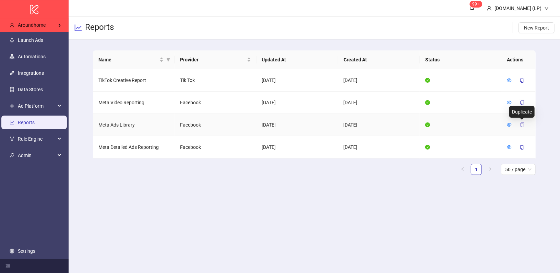
click at [521, 124] on icon "copy" at bounding box center [522, 124] width 5 height 5
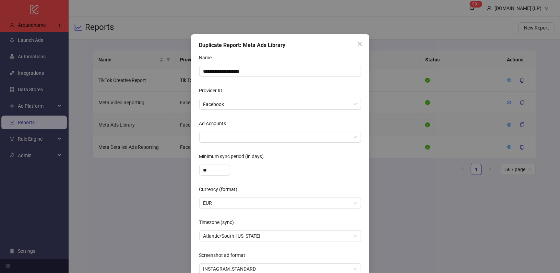
scroll to position [35, 0]
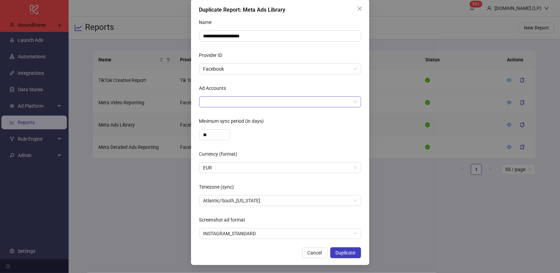
click at [258, 106] on div at bounding box center [277, 102] width 152 height 10
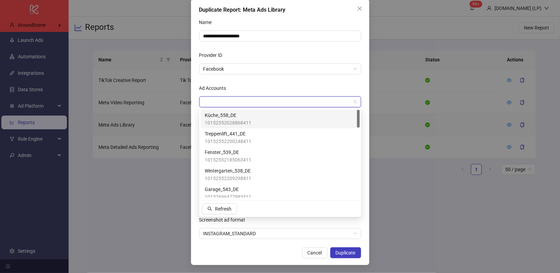
click at [243, 122] on span "10152552028868411" at bounding box center [228, 123] width 47 height 8
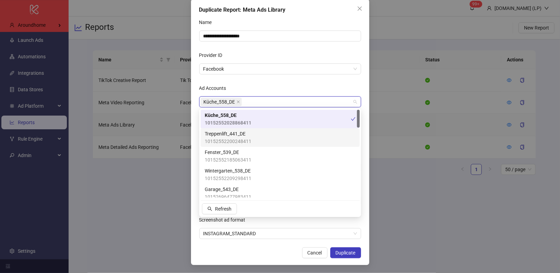
click at [243, 131] on span "Treppenlift_441_DE" at bounding box center [228, 134] width 47 height 8
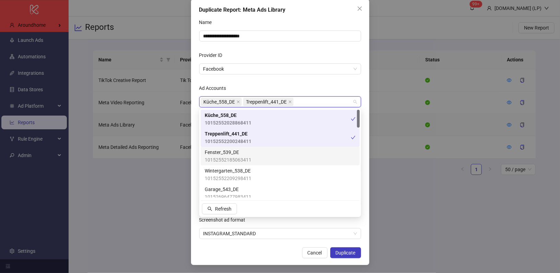
click at [243, 159] on span "10152552185063411" at bounding box center [228, 160] width 47 height 8
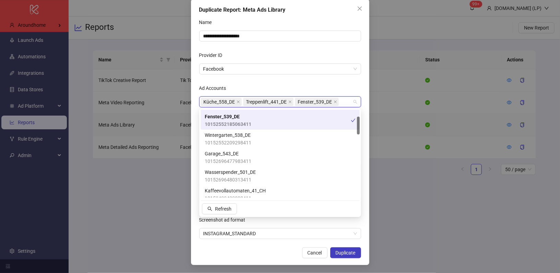
scroll to position [37, 0]
click at [240, 140] on span "10152552209298411" at bounding box center [228, 142] width 47 height 8
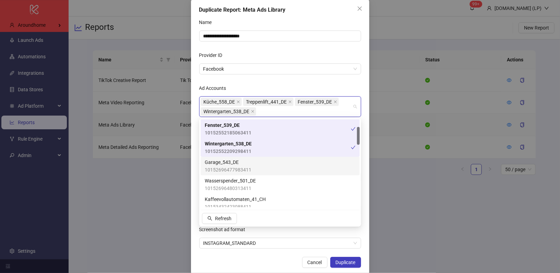
click at [234, 164] on span "Garage_543_DE" at bounding box center [228, 162] width 47 height 8
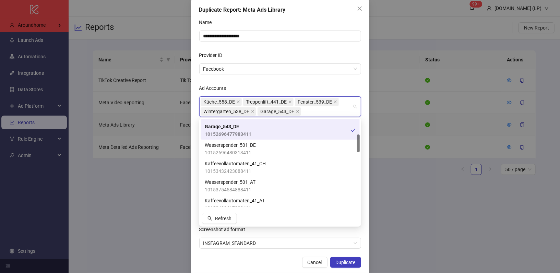
scroll to position [75, 0]
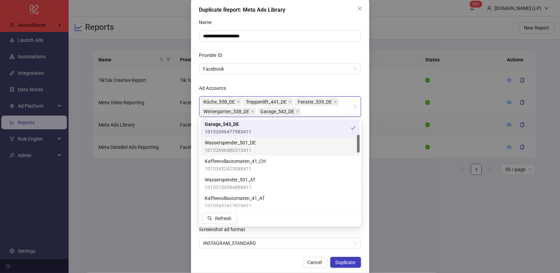
click at [235, 151] on span "10152696480313411" at bounding box center [230, 150] width 51 height 8
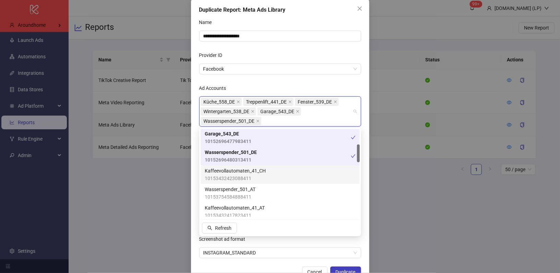
click at [234, 166] on div "Kaffeevollautomaten_41_CH 10153432423088411" at bounding box center [280, 174] width 159 height 19
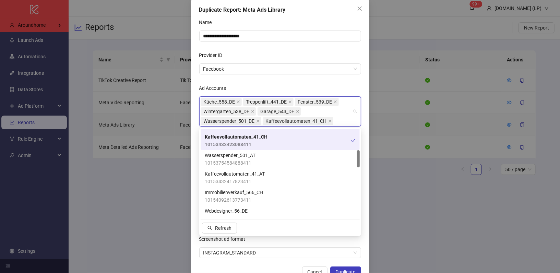
scroll to position [109, 0]
click at [233, 157] on span "Wasserspender_501_AT" at bounding box center [230, 155] width 51 height 8
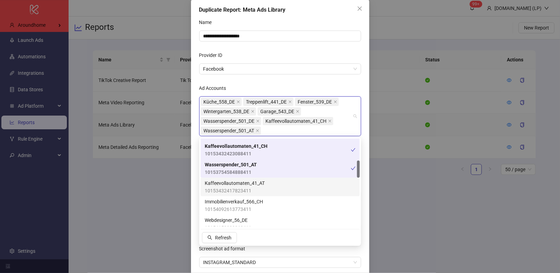
click at [229, 191] on span "10153432417823411" at bounding box center [235, 191] width 60 height 8
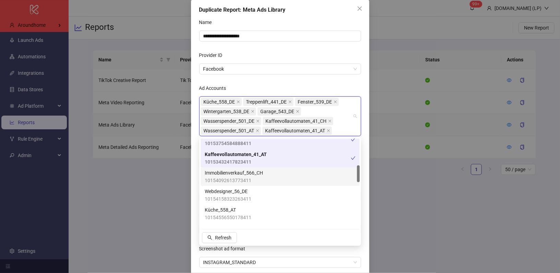
scroll to position [143, 0]
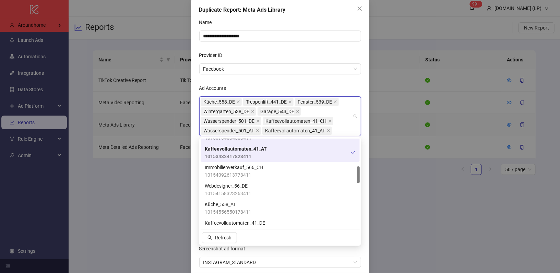
click at [242, 161] on div "Kaffeevollautomaten_41_AT 10153432417823411" at bounding box center [280, 152] width 159 height 19
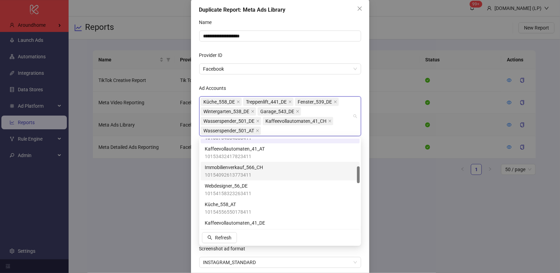
click at [242, 173] on span "10154092613773411" at bounding box center [234, 175] width 58 height 8
click at [242, 164] on span "Immobilienverkauf_566_CH" at bounding box center [235, 167] width 60 height 8
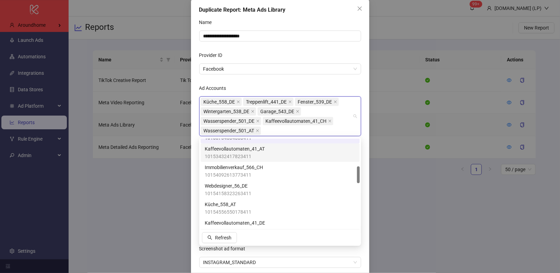
click at [242, 148] on span "Kaffeevollautomaten_41_AT" at bounding box center [235, 149] width 60 height 8
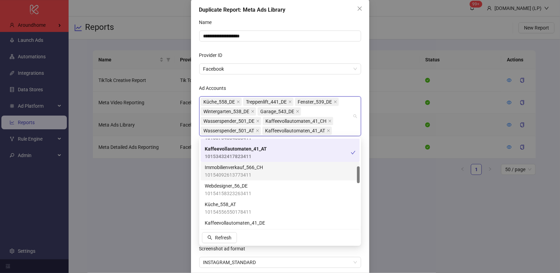
click at [242, 172] on span "10154092613773411" at bounding box center [234, 175] width 58 height 8
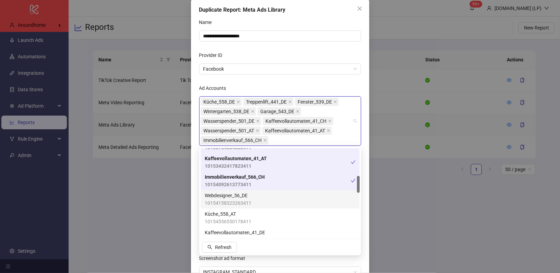
click at [242, 193] on span "Webdesigner_56_DE" at bounding box center [228, 196] width 47 height 8
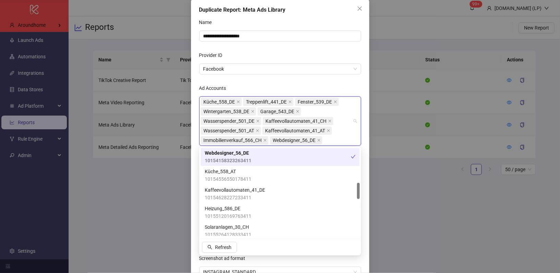
scroll to position [186, 0]
click at [242, 173] on span "Küche_558_AT" at bounding box center [228, 171] width 47 height 8
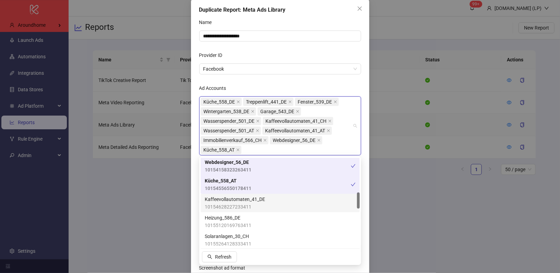
click at [238, 199] on span "Kaffeevollautomaten_41_DE" at bounding box center [235, 199] width 60 height 8
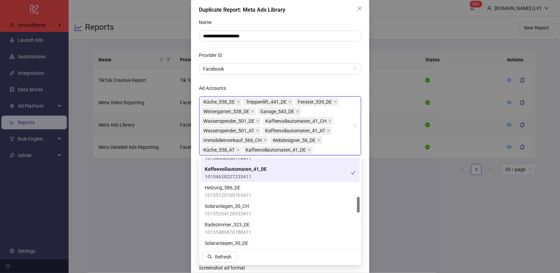
click at [238, 199] on div "Heizung_586_DE 10155120169763411" at bounding box center [280, 191] width 159 height 19
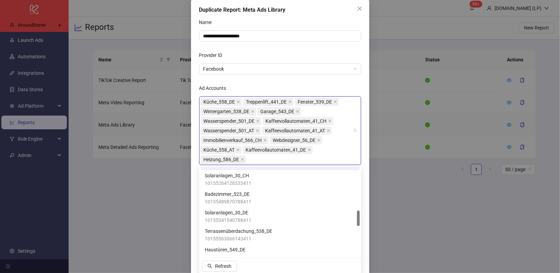
scroll to position [257, 0]
click at [238, 183] on span "10155264128333411" at bounding box center [228, 182] width 47 height 8
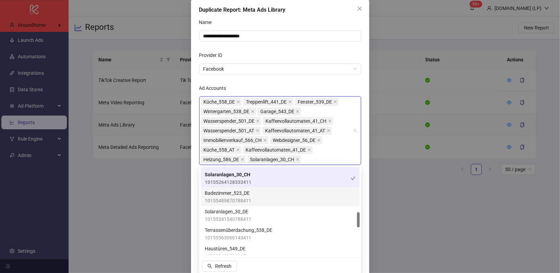
click at [235, 200] on span "10155489870788411" at bounding box center [228, 201] width 47 height 8
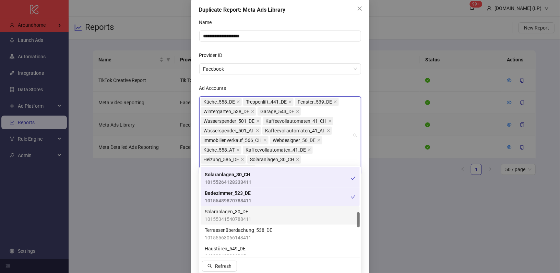
click at [234, 220] on span "10155341540788411" at bounding box center [228, 219] width 47 height 8
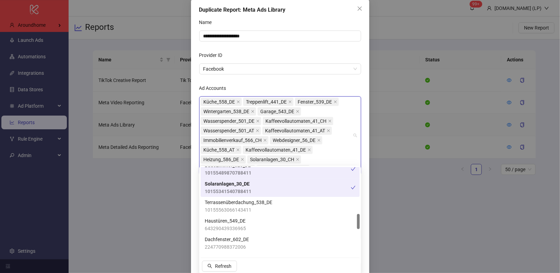
scroll to position [289, 0]
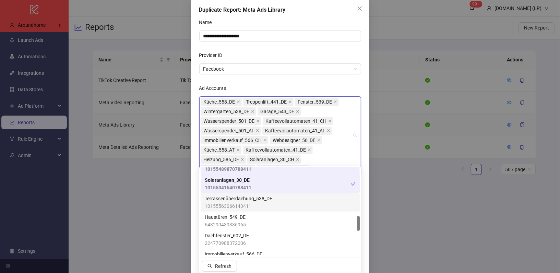
click at [234, 203] on span "10155563066143411" at bounding box center [239, 206] width 68 height 8
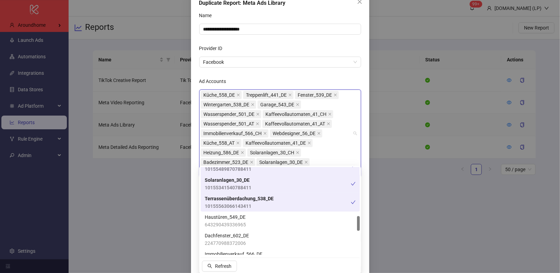
scroll to position [42, 0]
click at [233, 221] on span "643290439336965" at bounding box center [225, 225] width 41 height 8
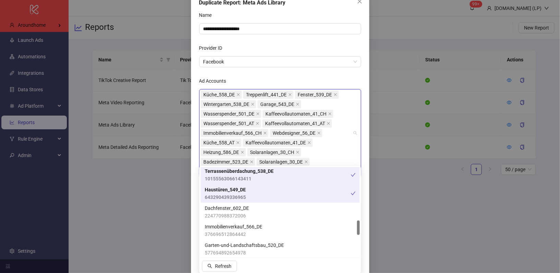
scroll to position [323, 0]
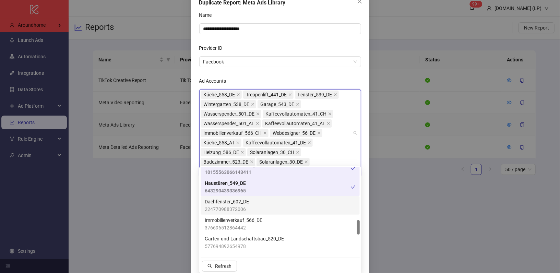
click at [232, 203] on span "Dachfenster_602_DE" at bounding box center [227, 202] width 44 height 8
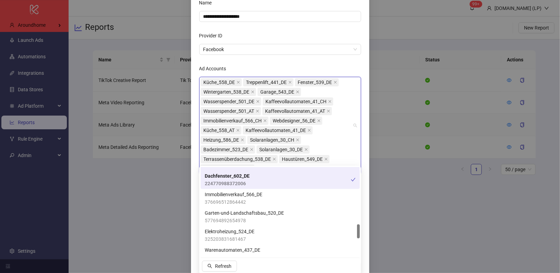
scroll to position [350, 0]
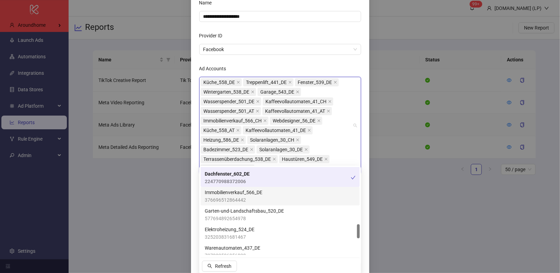
click at [245, 196] on span "Immobilienverkauf_566_DE" at bounding box center [234, 193] width 58 height 8
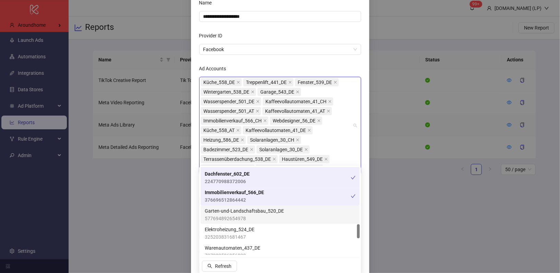
click at [240, 217] on span "577694892654978" at bounding box center [244, 219] width 79 height 8
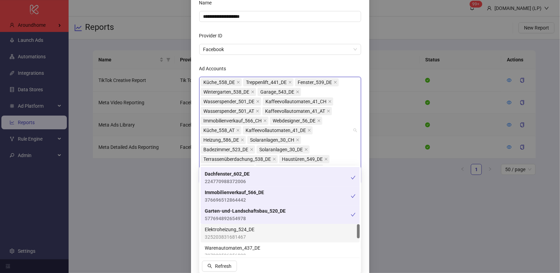
click at [240, 232] on span "Elektroheizung_524_DE" at bounding box center [230, 230] width 50 height 8
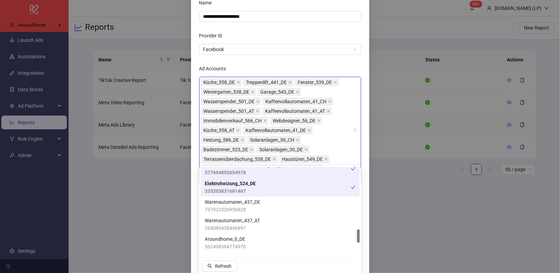
scroll to position [397, 0]
click at [244, 201] on span "Warenautomaten_437_DE" at bounding box center [233, 201] width 56 height 8
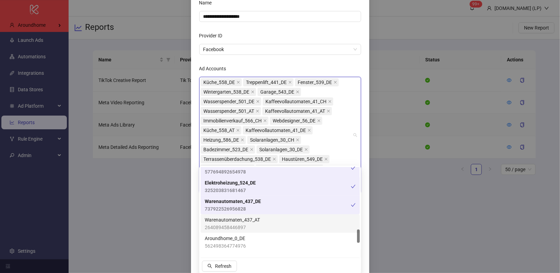
click at [236, 221] on span "Warenautomaten_437_AT" at bounding box center [232, 220] width 55 height 8
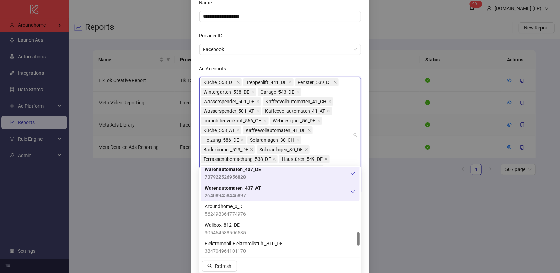
scroll to position [429, 0]
click at [233, 212] on span "562498364774976" at bounding box center [225, 214] width 41 height 8
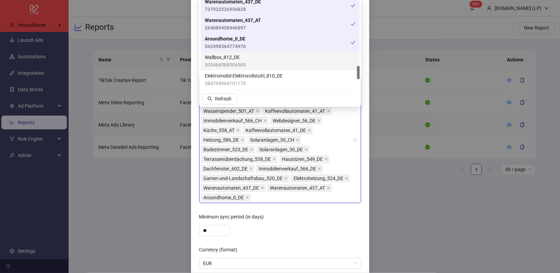
click at [279, 59] on div "Wallbox_812_DE 305464588506585" at bounding box center [280, 60] width 151 height 15
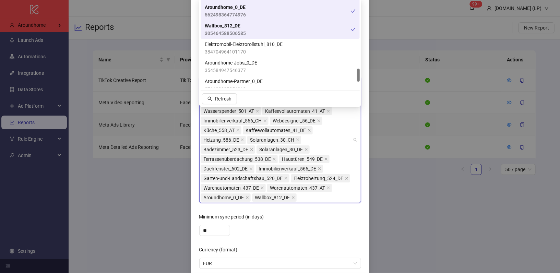
scroll to position [463, 0]
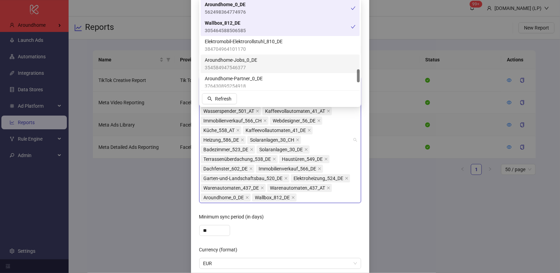
click at [277, 56] on div "Aroundhome-Jobs_0_DE 354584947546377" at bounding box center [280, 63] width 159 height 19
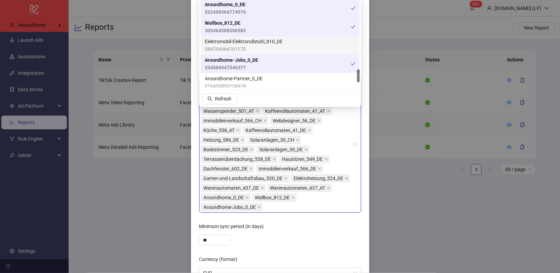
click at [277, 44] on span "Elektromobil-Elektrorollstuhl_810_DE" at bounding box center [244, 42] width 78 height 8
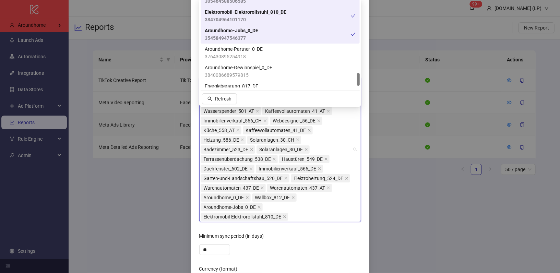
scroll to position [494, 0]
click at [268, 48] on div "Aroundhome-Partner_0_DE 376430895254918" at bounding box center [280, 52] width 151 height 15
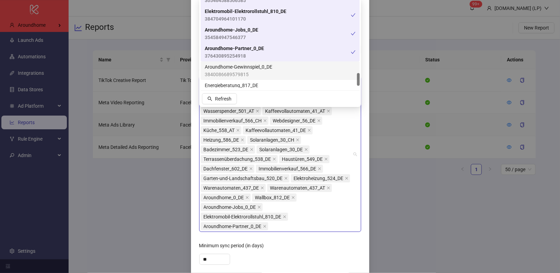
click at [264, 70] on span "Aroundhome-Gewinnspiel_0_DE" at bounding box center [239, 67] width 68 height 8
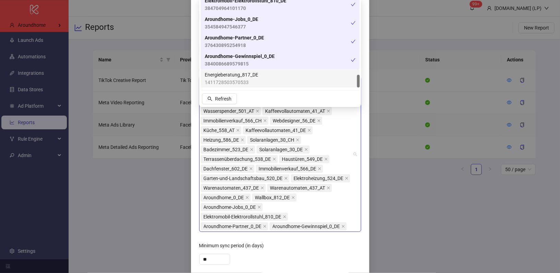
click at [260, 81] on div "Energieberatung_817_DE 1411728503570533" at bounding box center [280, 78] width 151 height 15
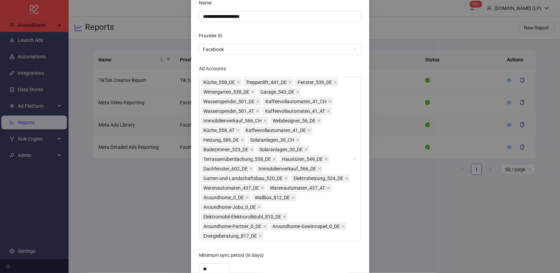
click at [279, 250] on div "Minimum sync period (in days)" at bounding box center [280, 257] width 162 height 14
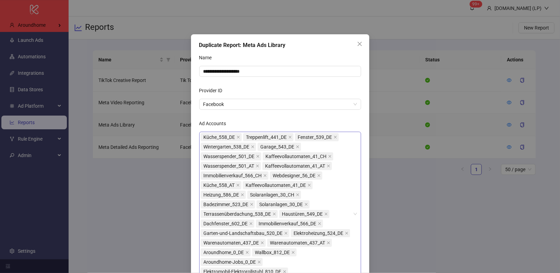
scroll to position [179, 0]
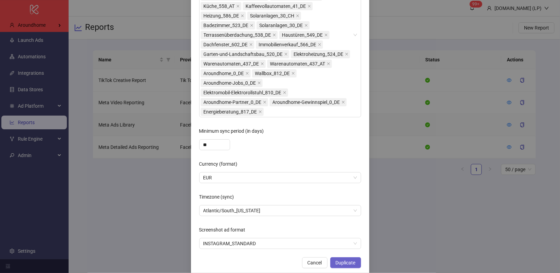
click at [339, 260] on span "Duplicate" at bounding box center [346, 262] width 20 height 5
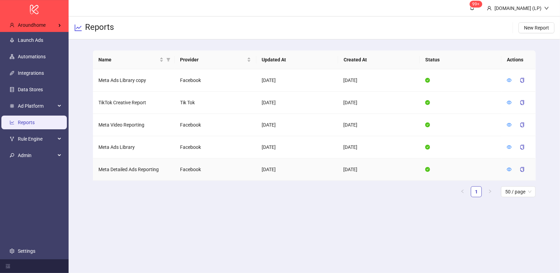
scroll to position [0, 0]
click at [510, 145] on icon "eye" at bounding box center [509, 147] width 5 height 5
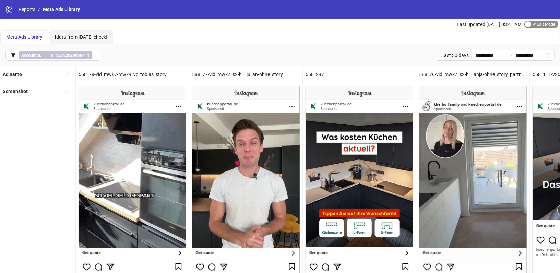
click at [536, 23] on span "Edit Mode Edit Mode" at bounding box center [541, 25] width 34 height 8
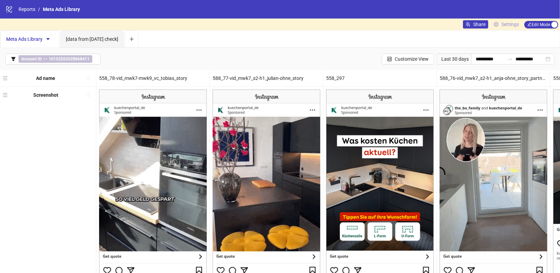
click at [509, 21] on span "Settings" at bounding box center [509, 25] width 17 height 8
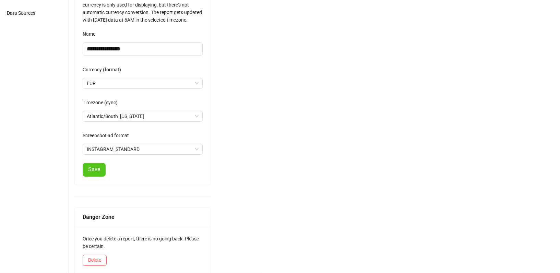
scroll to position [94, 0]
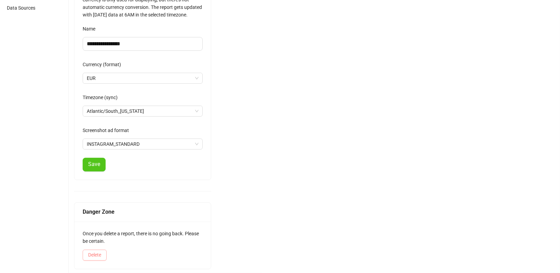
click at [95, 250] on button "Delete" at bounding box center [95, 255] width 24 height 11
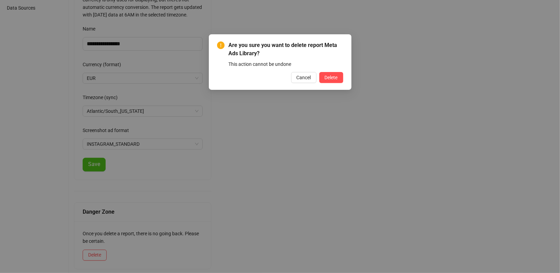
click at [332, 83] on div "Are you sure you want to delete report Meta Ads Library? This action cannot be …" at bounding box center [280, 62] width 143 height 56
click at [299, 76] on span "Cancel" at bounding box center [303, 77] width 14 height 5
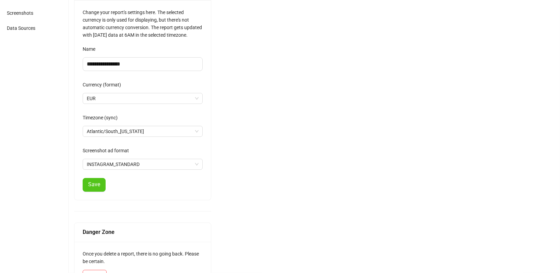
scroll to position [0, 0]
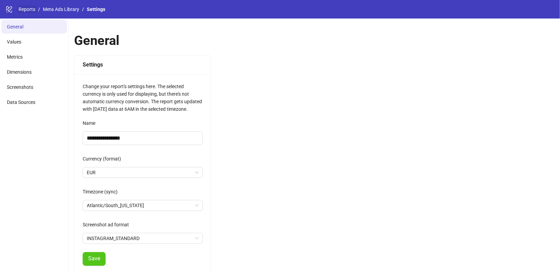
click at [30, 7] on link "Reports" at bounding box center [27, 9] width 20 height 8
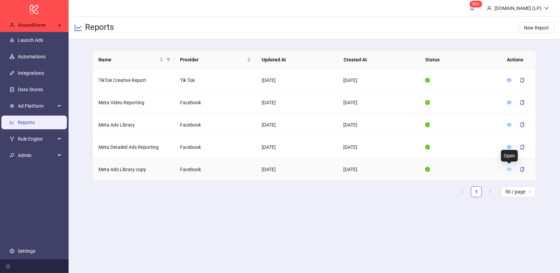
click at [508, 167] on icon "eye" at bounding box center [509, 169] width 5 height 5
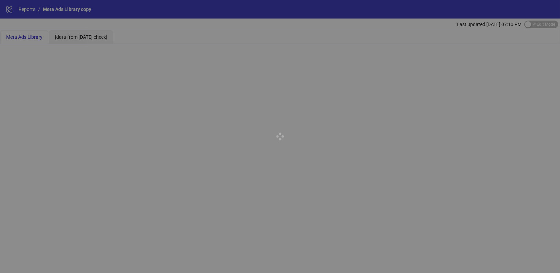
click at [523, 20] on div at bounding box center [280, 136] width 560 height 273
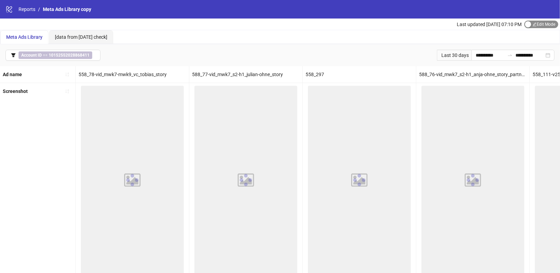
click at [537, 26] on span "Edit Mode Edit Mode" at bounding box center [541, 25] width 34 height 8
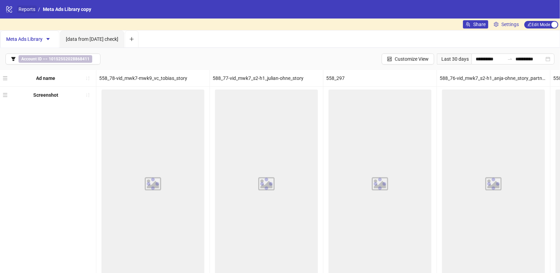
click at [29, 8] on link "Reports" at bounding box center [27, 9] width 20 height 8
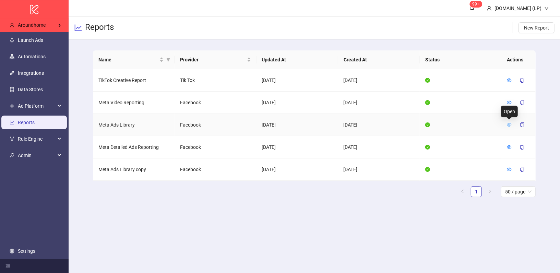
click at [509, 123] on icon "eye" at bounding box center [509, 124] width 5 height 3
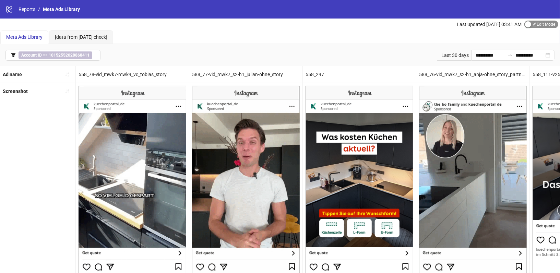
click at [534, 23] on span "Edit Mode Edit Mode" at bounding box center [541, 25] width 34 height 8
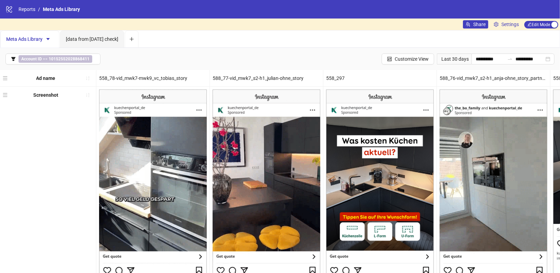
click at [517, 28] on div "Share Settings Edit Mode Edit Mode" at bounding box center [511, 25] width 97 height 12
click at [514, 27] on span "Settings" at bounding box center [509, 25] width 17 height 8
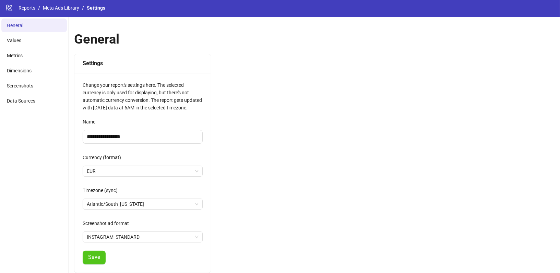
scroll to position [94, 0]
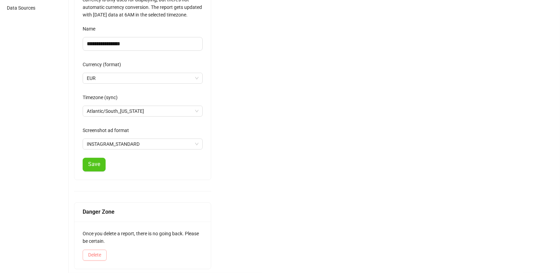
click at [94, 254] on span "Delete" at bounding box center [94, 254] width 13 height 5
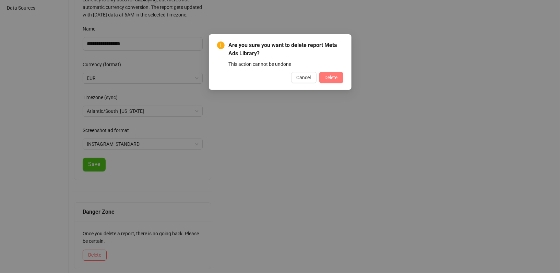
click at [334, 73] on button "Delete" at bounding box center [331, 77] width 24 height 11
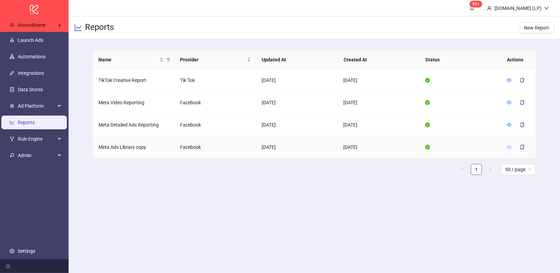
click at [508, 148] on icon "eye" at bounding box center [509, 147] width 5 height 5
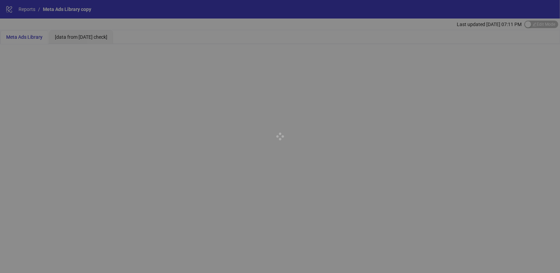
click at [529, 27] on div at bounding box center [280, 136] width 560 height 273
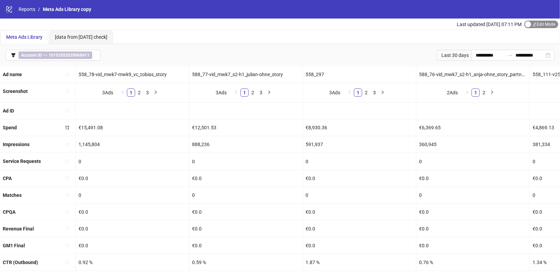
click at [536, 26] on span "Edit Mode Edit Mode" at bounding box center [541, 25] width 34 height 8
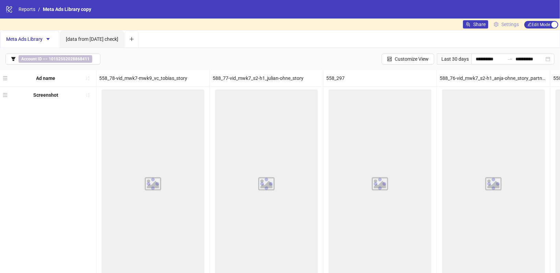
click at [513, 22] on span "Settings" at bounding box center [509, 25] width 17 height 8
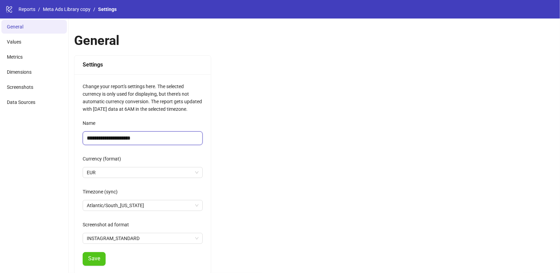
drag, startPoint x: 131, startPoint y: 134, endPoint x: 158, endPoint y: 134, distance: 27.1
click at [158, 134] on input "**********" at bounding box center [143, 138] width 120 height 14
type input "**********"
click at [98, 257] on span "Save" at bounding box center [94, 258] width 12 height 6
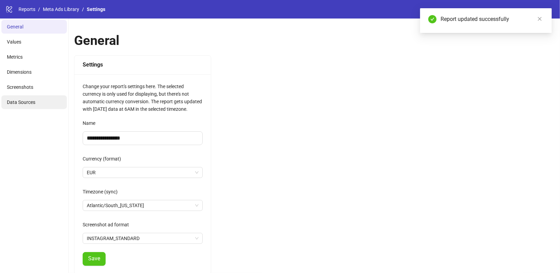
click at [42, 104] on li "Data Sources" at bounding box center [33, 102] width 65 height 14
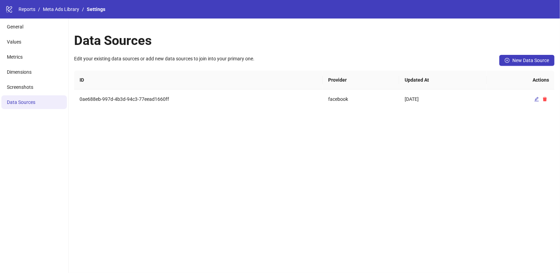
click at [284, 171] on div "Data Sources Edit your existing data sources or add new data sources to join in…" at bounding box center [314, 146] width 491 height 254
click at [514, 61] on span "New Data Source" at bounding box center [530, 60] width 37 height 5
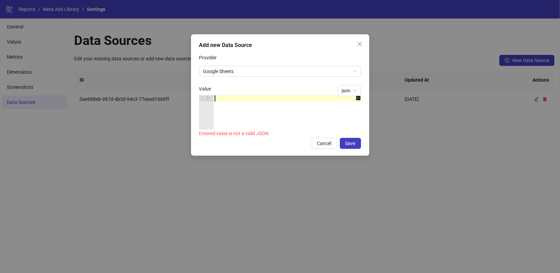
click at [223, 97] on div at bounding box center [290, 118] width 155 height 47
paste textarea "*"
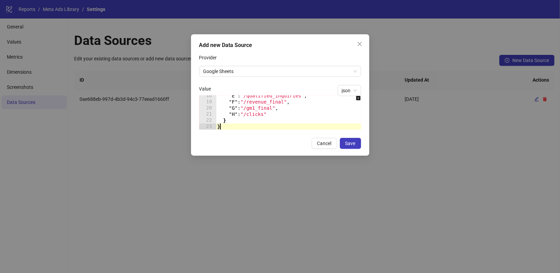
scroll to position [107, 0]
click at [351, 147] on button "Save" at bounding box center [350, 143] width 21 height 11
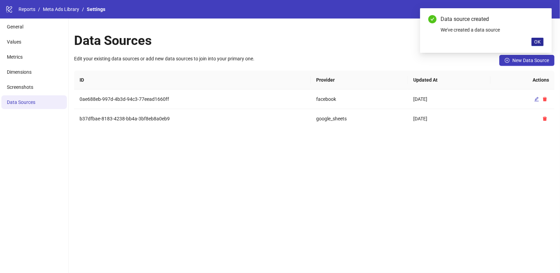
click at [538, 44] on span "OK" at bounding box center [537, 41] width 7 height 5
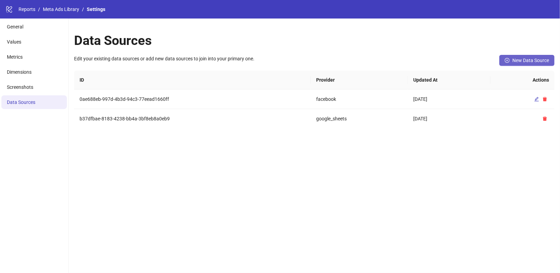
click at [524, 60] on span "New Data Source" at bounding box center [530, 60] width 37 height 5
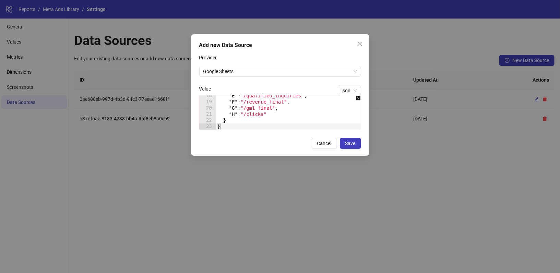
click at [248, 105] on div ""E" : "/qualified_inquiries" , "F" : "/revenue_final" , "G" : "/gm1_final" , "H…" at bounding box center [303, 116] width 175 height 47
type textarea "* *"
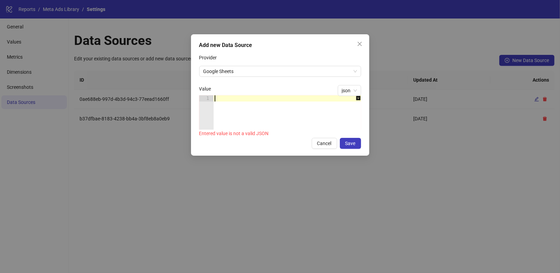
paste textarea "*"
type textarea "*"
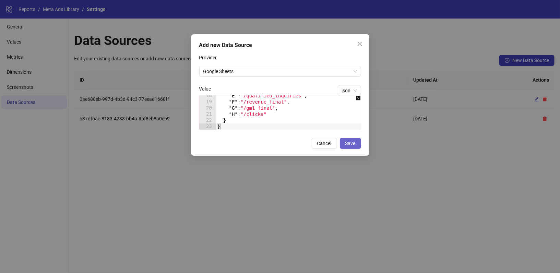
click at [353, 139] on button "Save" at bounding box center [350, 143] width 21 height 11
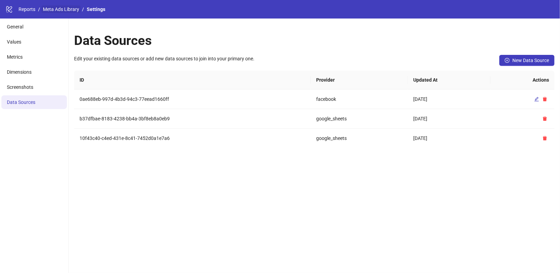
click at [70, 11] on link "Meta Ads Library" at bounding box center [60, 9] width 39 height 8
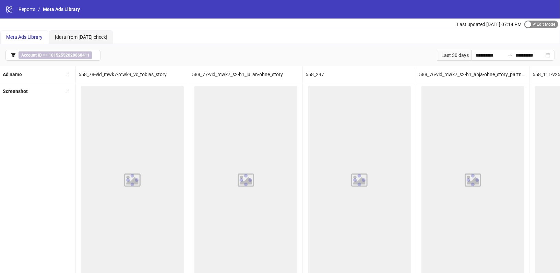
click at [545, 23] on span "Edit Mode Edit Mode" at bounding box center [541, 25] width 34 height 8
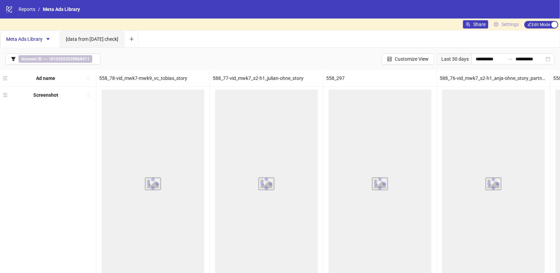
click at [512, 25] on span "Settings" at bounding box center [509, 25] width 17 height 8
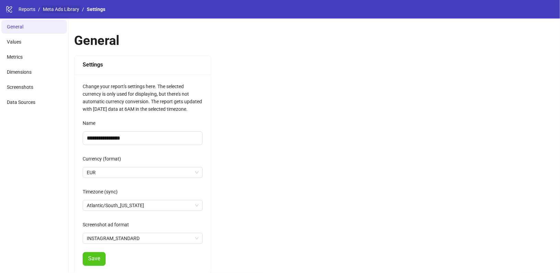
click at [59, 8] on link "Meta Ads Library" at bounding box center [60, 9] width 39 height 8
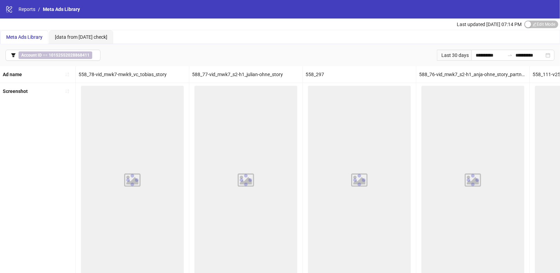
click at [32, 10] on link "Reports" at bounding box center [27, 9] width 20 height 8
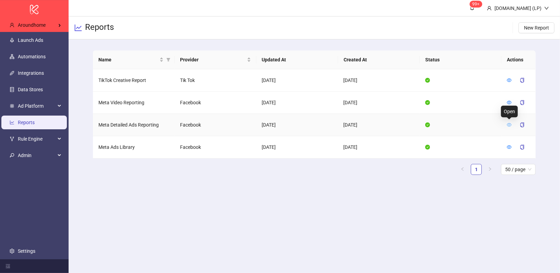
click at [509, 125] on icon "eye" at bounding box center [509, 124] width 5 height 3
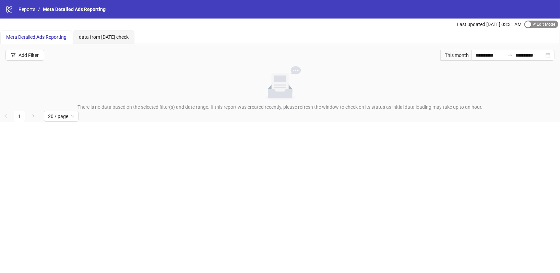
click at [539, 24] on span "Edit Mode Edit Mode" at bounding box center [541, 25] width 34 height 8
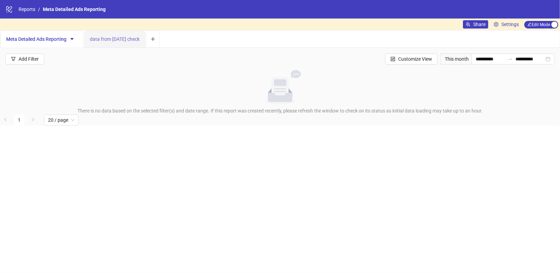
click at [117, 44] on div "data from [DATE] check" at bounding box center [114, 39] width 61 height 17
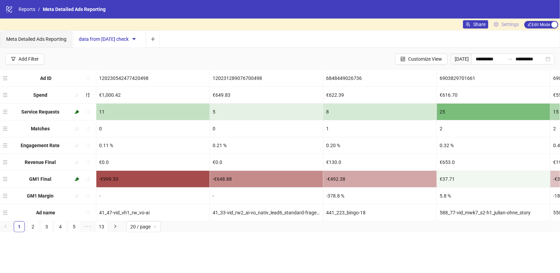
click at [507, 21] on span "Settings" at bounding box center [509, 25] width 17 height 8
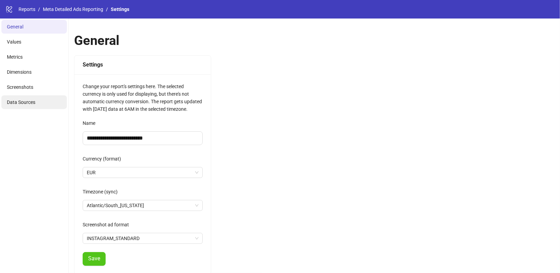
click at [23, 100] on span "Data Sources" at bounding box center [21, 101] width 28 height 5
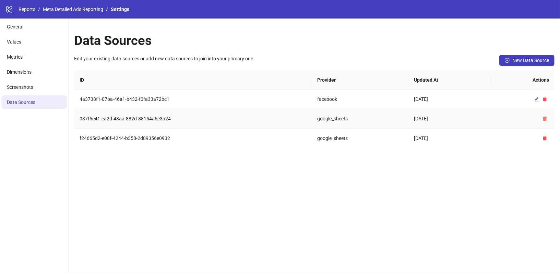
click at [545, 117] on icon "delete" at bounding box center [545, 119] width 4 height 4
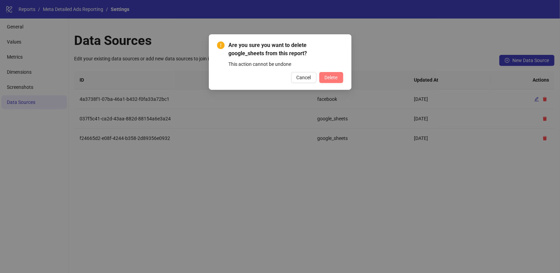
click at [331, 76] on span "Delete" at bounding box center [331, 77] width 13 height 5
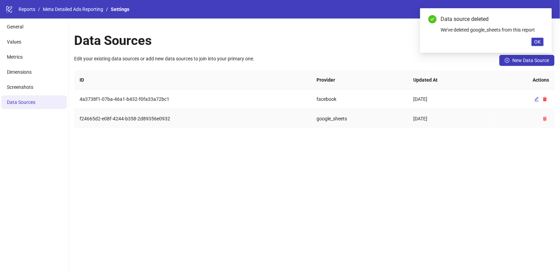
click at [544, 122] on button "button" at bounding box center [544, 118] width 8 height 8
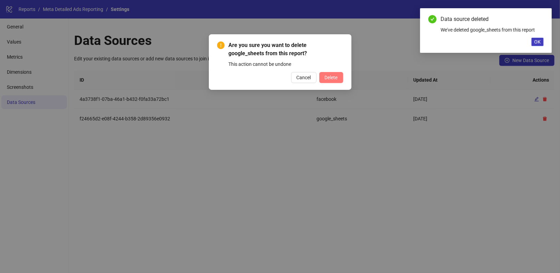
click at [328, 72] on button "Delete" at bounding box center [331, 77] width 24 height 11
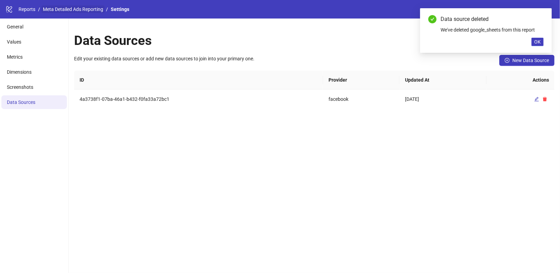
click at [81, 10] on link "Meta Detailed Ads Reporting" at bounding box center [72, 9] width 63 height 8
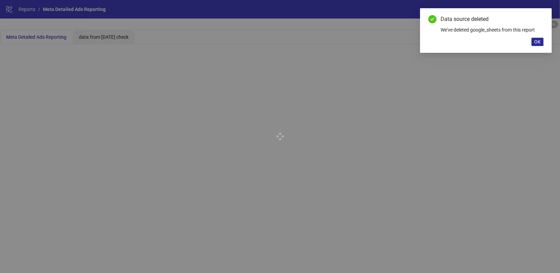
click at [538, 39] on span "OK" at bounding box center [537, 41] width 7 height 5
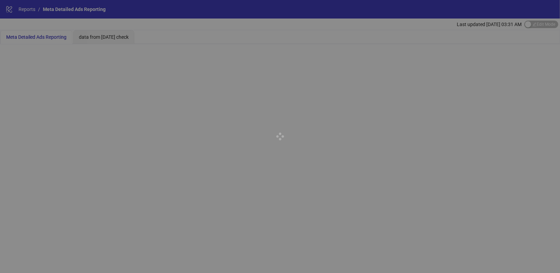
click at [29, 6] on div at bounding box center [280, 136] width 560 height 273
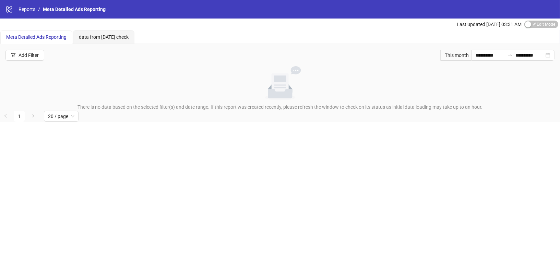
click at [28, 7] on link "Reports" at bounding box center [27, 9] width 20 height 8
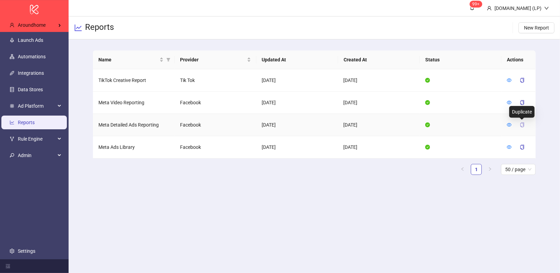
click at [521, 123] on icon "copy" at bounding box center [522, 124] width 5 height 5
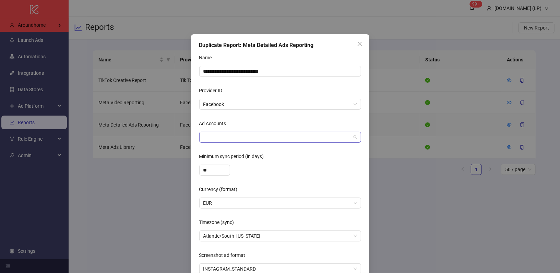
click at [219, 134] on div at bounding box center [277, 137] width 152 height 10
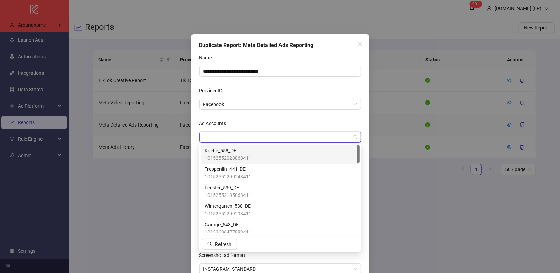
click at [216, 152] on span "Küche_558_DE" at bounding box center [228, 151] width 47 height 8
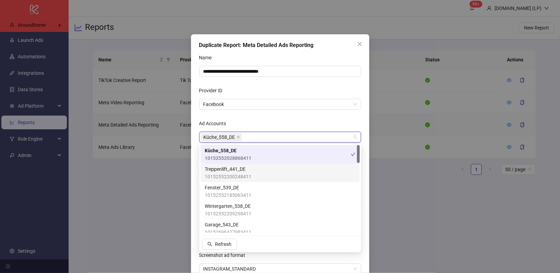
click at [219, 170] on span "Treppenlift_441_DE" at bounding box center [228, 169] width 47 height 8
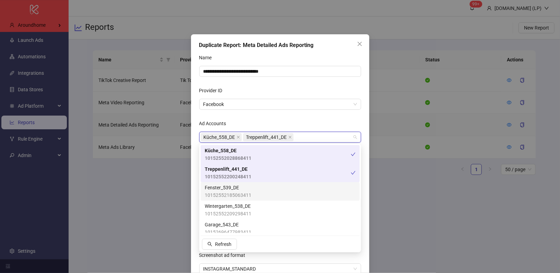
click at [223, 186] on span "Fenster_539_DE" at bounding box center [228, 188] width 47 height 8
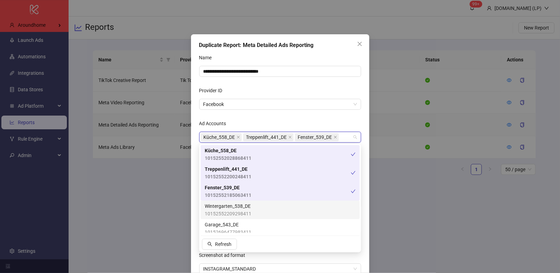
click at [223, 203] on span "Wintergarten_538_DE" at bounding box center [228, 206] width 47 height 8
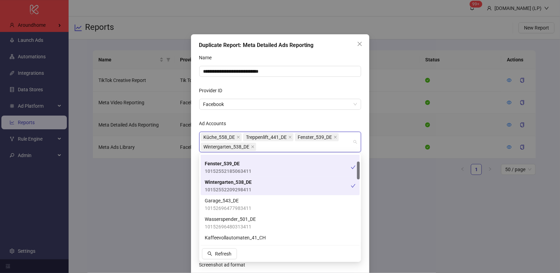
click at [223, 203] on span "Garage_543_DE" at bounding box center [228, 201] width 47 height 8
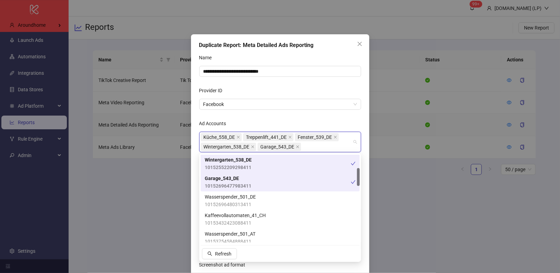
scroll to position [65, 0]
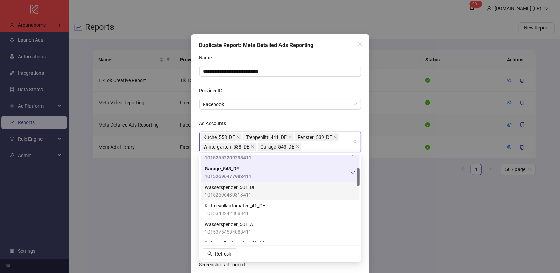
click at [227, 195] on span "10152696480313411" at bounding box center [230, 195] width 51 height 8
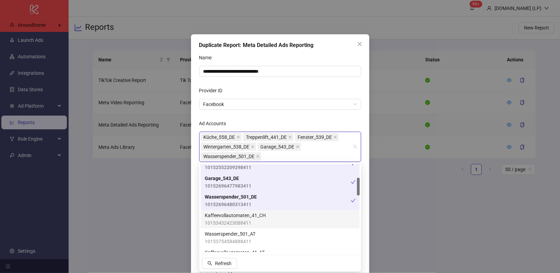
click at [227, 210] on div "Kaffeevollautomaten_41_CH 10153432423088411" at bounding box center [280, 219] width 159 height 19
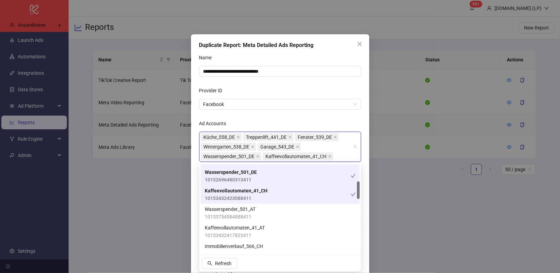
scroll to position [94, 0]
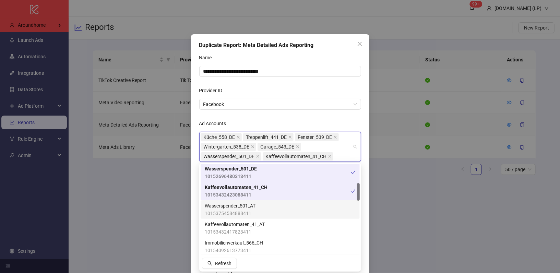
click at [227, 211] on span "10153754584888411" at bounding box center [230, 213] width 51 height 8
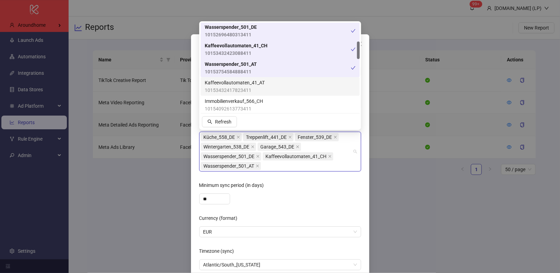
click at [253, 83] on span "Kaffeevollautomaten_41_AT" at bounding box center [235, 83] width 60 height 8
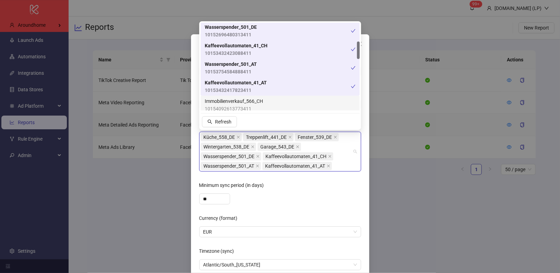
click at [257, 104] on span "Immobilienverkauf_566_CH" at bounding box center [234, 101] width 58 height 8
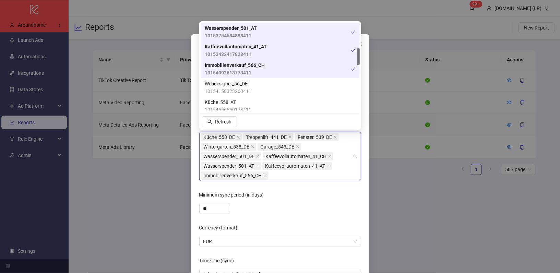
scroll to position [139, 0]
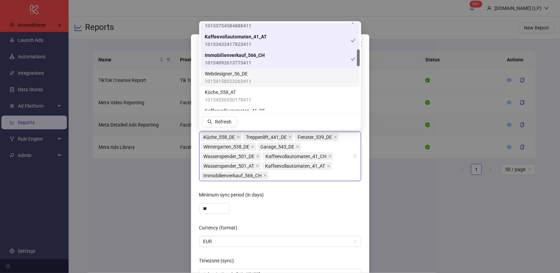
click at [249, 81] on span "10154158323263411" at bounding box center [228, 81] width 47 height 8
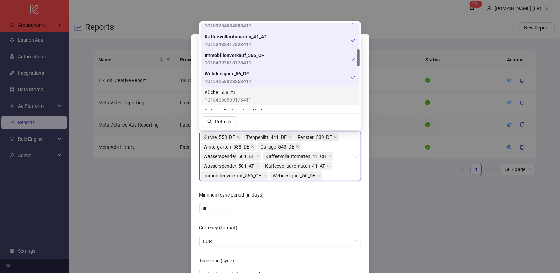
click at [249, 90] on span "Küche_558_AT" at bounding box center [228, 92] width 47 height 8
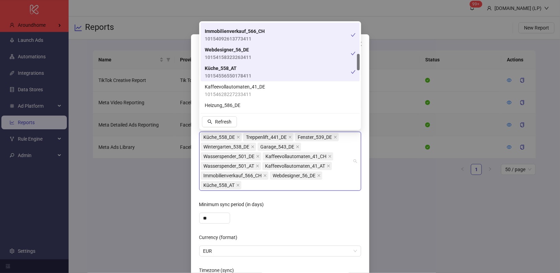
click at [249, 90] on span "10154628227233411" at bounding box center [235, 94] width 60 height 8
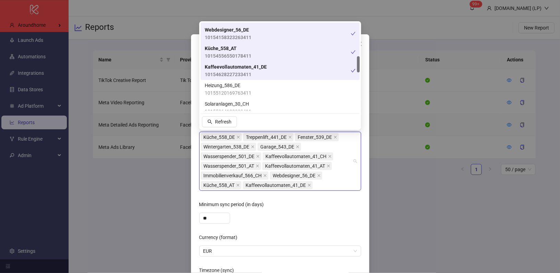
scroll to position [184, 0]
click at [247, 89] on span "10155120169763411" at bounding box center [228, 92] width 47 height 8
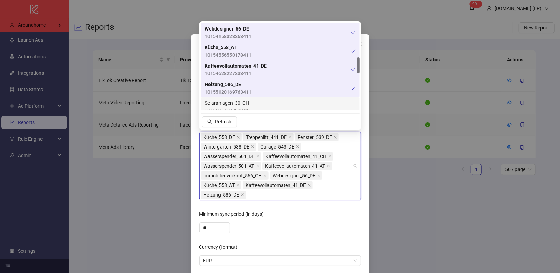
click at [244, 101] on span "Solaranlagen_30_CH" at bounding box center [228, 103] width 47 height 8
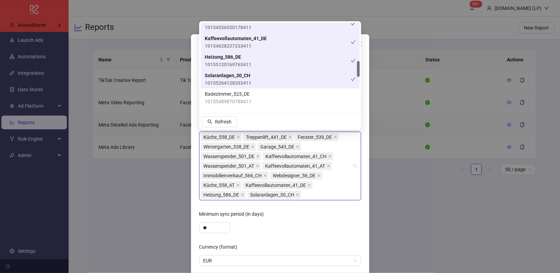
scroll to position [213, 0]
click at [244, 93] on span "Badezimmer_523_DE" at bounding box center [228, 93] width 47 height 8
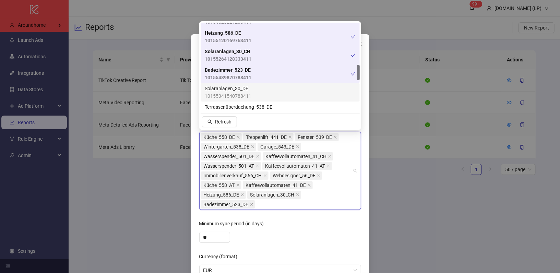
scroll to position [236, 0]
click at [244, 92] on span "10155341540788411" at bounding box center [228, 96] width 47 height 8
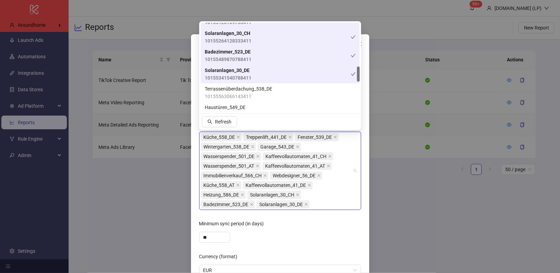
scroll to position [256, 0]
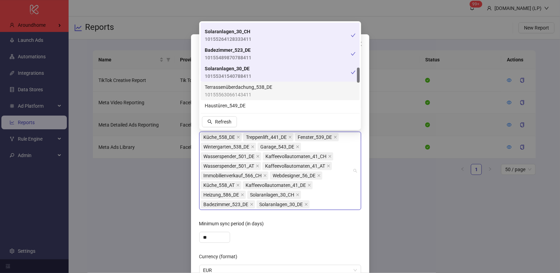
click at [242, 96] on span "10155563066143411" at bounding box center [239, 95] width 68 height 8
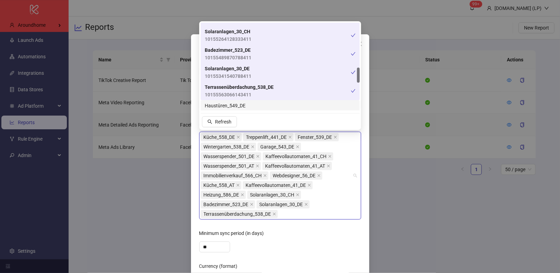
click at [236, 104] on span "Haustüren_549_DE" at bounding box center [225, 106] width 41 height 8
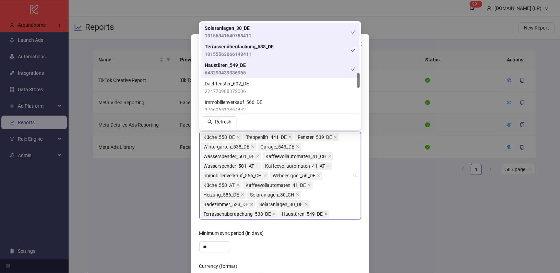
scroll to position [296, 0]
click at [239, 87] on span "Dachfenster_602_DE" at bounding box center [227, 84] width 44 height 8
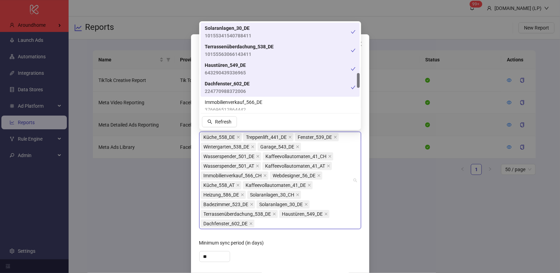
click at [250, 93] on div "Dachfenster_602_DE 224770988372006" at bounding box center [278, 87] width 146 height 15
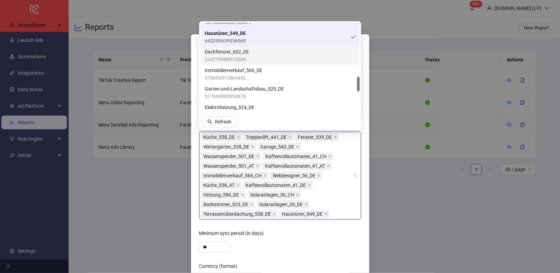
scroll to position [328, 0]
click at [247, 55] on span "Dachfenster_602_DE" at bounding box center [227, 52] width 44 height 8
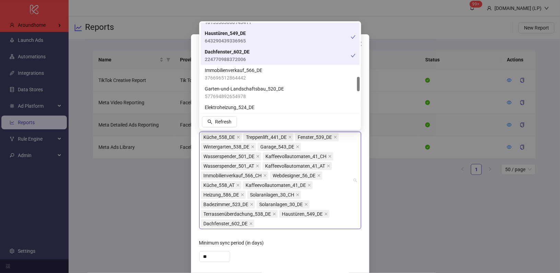
click at [248, 64] on div "Dachfenster_602_DE 224770988372006" at bounding box center [280, 55] width 159 height 19
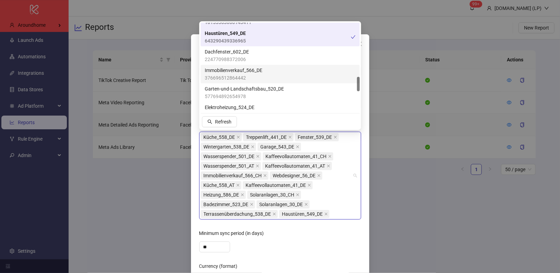
click at [252, 78] on span "376696512864442" at bounding box center [234, 78] width 58 height 8
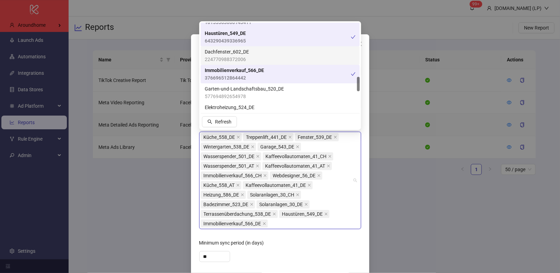
click at [250, 54] on div "Dachfenster_602_DE 224770988372006" at bounding box center [280, 55] width 151 height 15
click at [249, 81] on span "376696512864442" at bounding box center [234, 78] width 59 height 8
click at [250, 77] on span "376696512864442" at bounding box center [234, 78] width 58 height 8
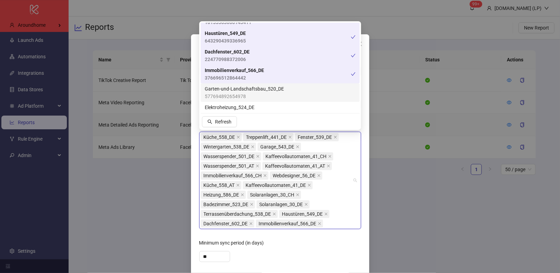
click at [252, 86] on span "Garten-und-Landschaftsbau_520_DE" at bounding box center [244, 89] width 79 height 8
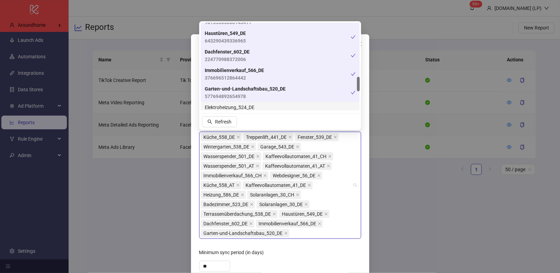
click at [236, 108] on span "Elektroheizung_524_DE" at bounding box center [230, 108] width 50 height 8
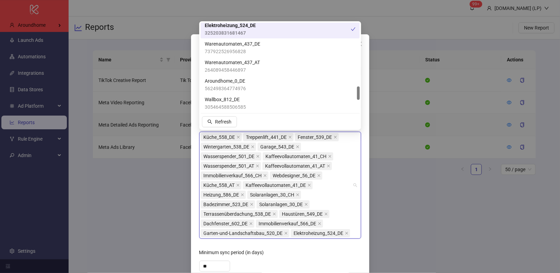
scroll to position [413, 0]
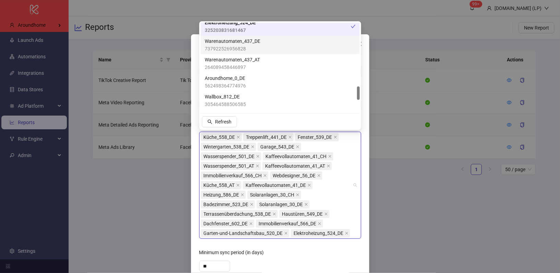
click at [243, 47] on span "737922526956828" at bounding box center [233, 49] width 56 height 8
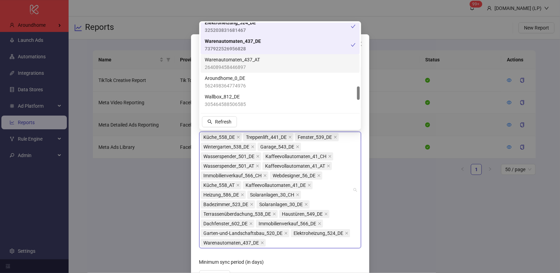
click at [243, 59] on span "Warenautomaten_437_AT" at bounding box center [232, 60] width 55 height 8
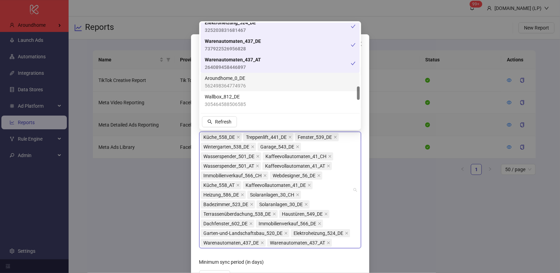
click at [243, 80] on span "Aroundhome_0_DE" at bounding box center [225, 78] width 41 height 8
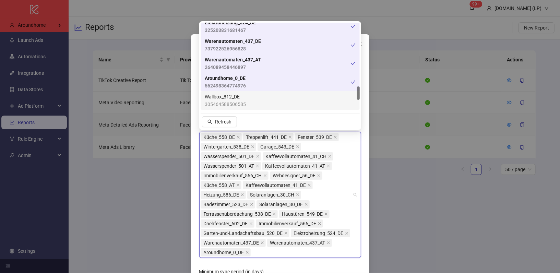
click at [243, 96] on span "Wallbox_812_DE" at bounding box center [225, 97] width 41 height 8
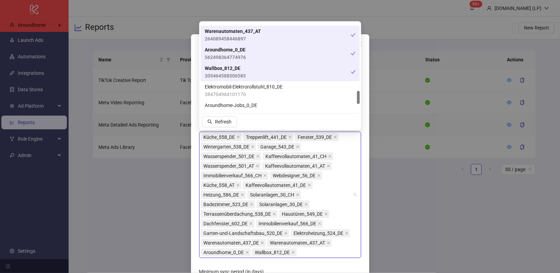
scroll to position [446, 0]
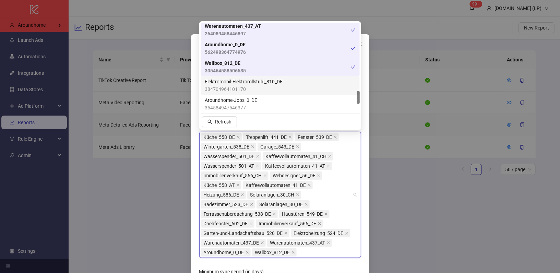
click at [238, 93] on span "384704964101170" at bounding box center [244, 89] width 78 height 8
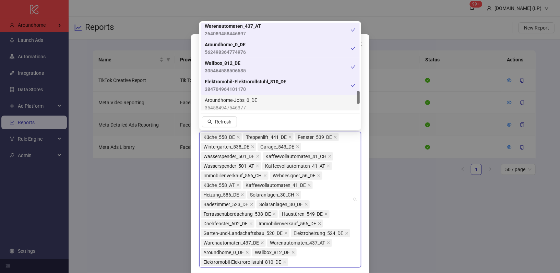
click at [238, 102] on span "Aroundhome-Jobs_0_DE" at bounding box center [231, 100] width 52 height 8
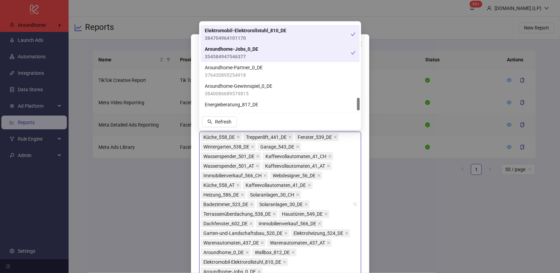
scroll to position [504, 0]
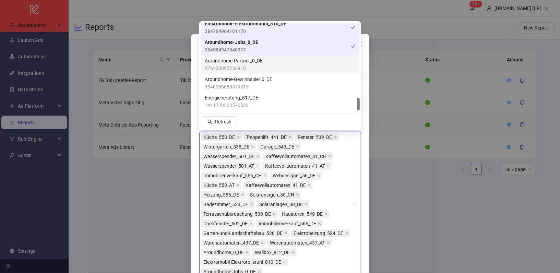
click at [235, 62] on span "Aroundhome-Partner_0_DE" at bounding box center [234, 61] width 58 height 8
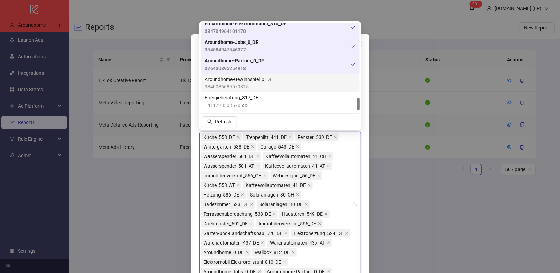
click at [235, 76] on span "Aroundhome-Gewinnspiel_0_DE" at bounding box center [239, 79] width 68 height 8
click at [235, 91] on div "Aroundhome-Gewinnspiel_0_DE 3840086689579815" at bounding box center [280, 83] width 159 height 19
click at [235, 85] on span "3840086689579815" at bounding box center [239, 87] width 68 height 8
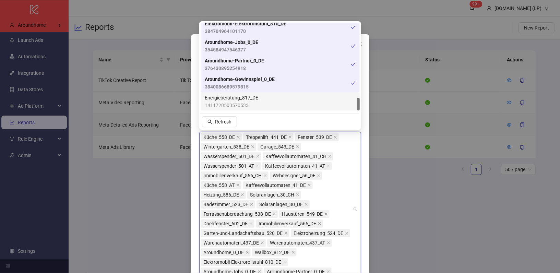
click at [235, 98] on span "Energieberatung_817_DE" at bounding box center [231, 98] width 53 height 8
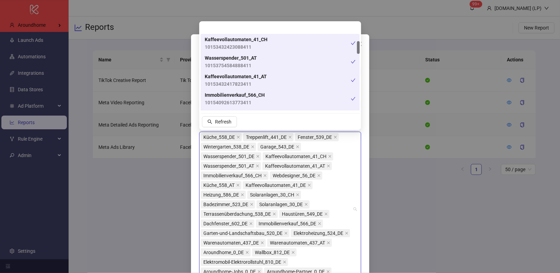
scroll to position [0, 0]
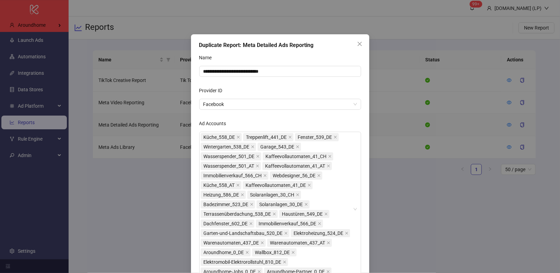
click at [363, 132] on div "**********" at bounding box center [280, 239] width 178 height 410
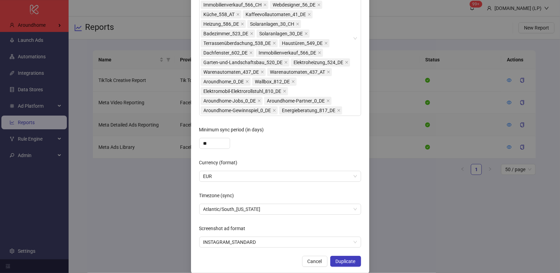
scroll to position [179, 0]
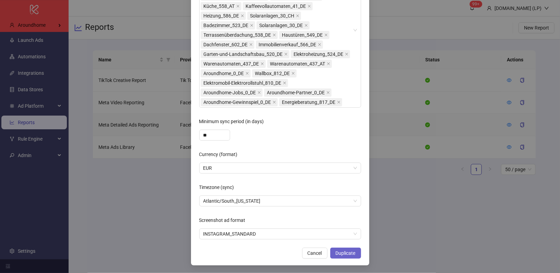
click at [338, 252] on span "Duplicate" at bounding box center [346, 252] width 20 height 5
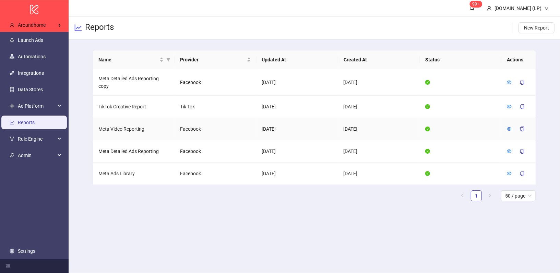
scroll to position [145, 0]
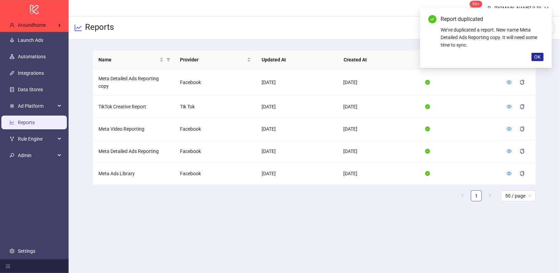
click at [541, 56] on button "OK" at bounding box center [537, 57] width 12 height 8
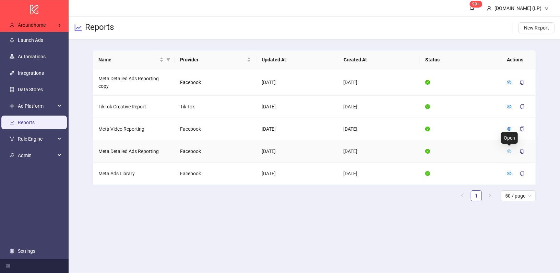
click at [507, 149] on icon "eye" at bounding box center [509, 150] width 5 height 3
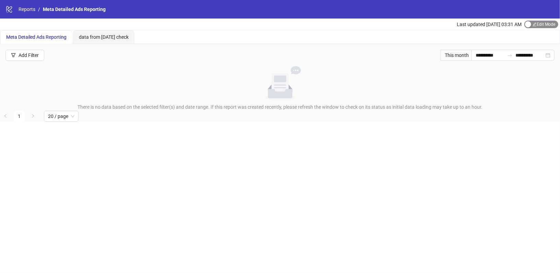
click at [537, 24] on span "Edit Mode Edit Mode" at bounding box center [541, 25] width 34 height 8
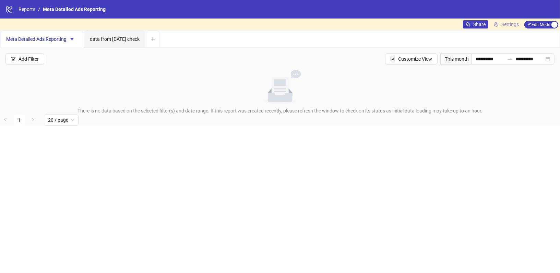
click at [516, 23] on span "Settings" at bounding box center [509, 25] width 17 height 8
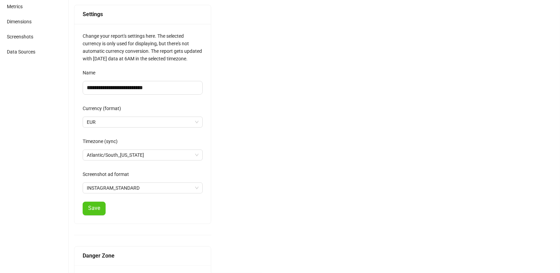
scroll to position [94, 0]
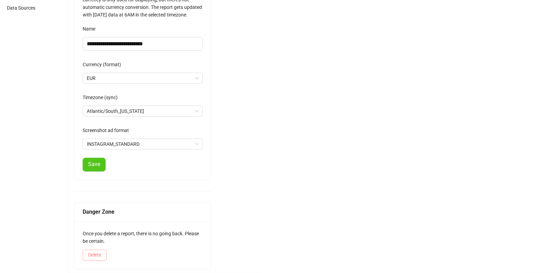
click at [98, 253] on span "Delete" at bounding box center [94, 254] width 13 height 5
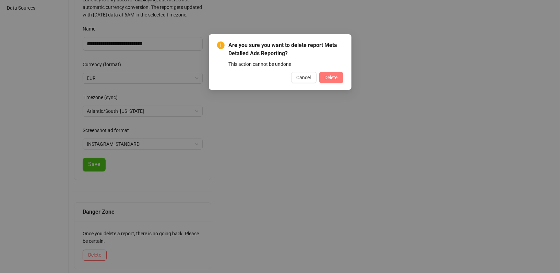
click at [322, 76] on button "Delete" at bounding box center [331, 77] width 24 height 11
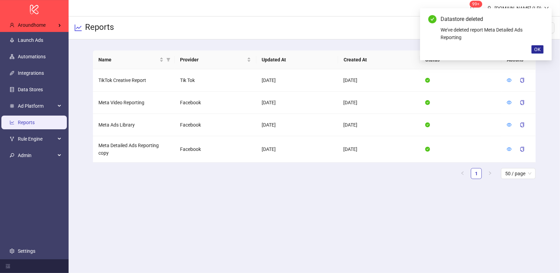
click at [538, 48] on span "OK" at bounding box center [537, 49] width 7 height 5
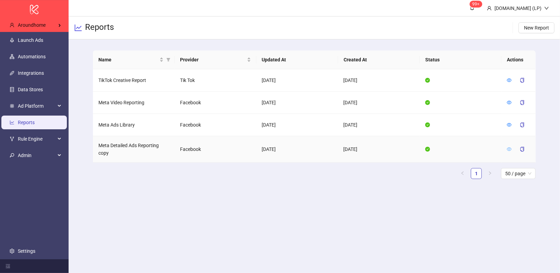
click at [507, 150] on icon "eye" at bounding box center [509, 149] width 5 height 5
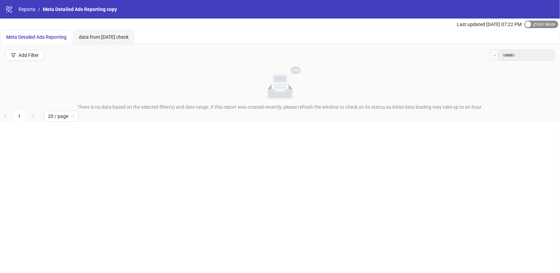
click at [530, 25] on button "Edit Mode Edit Mode" at bounding box center [541, 25] width 34 height 8
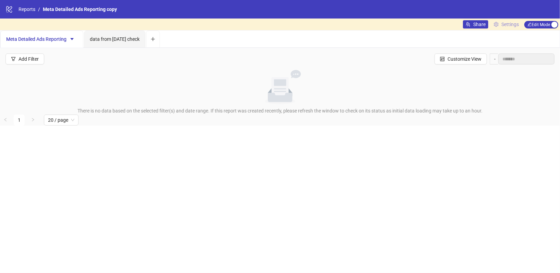
click at [492, 25] on link "Settings" at bounding box center [506, 24] width 31 height 8
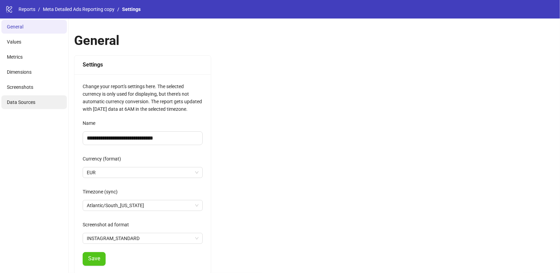
click at [39, 102] on li "Data Sources" at bounding box center [33, 102] width 65 height 14
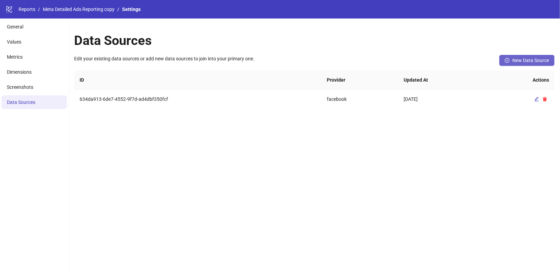
click at [518, 63] on button "New Data Source" at bounding box center [526, 60] width 55 height 11
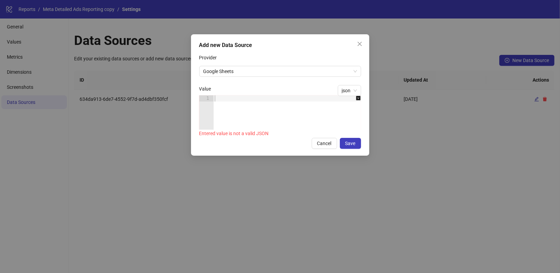
click at [233, 98] on div at bounding box center [290, 118] width 155 height 47
paste textarea "*"
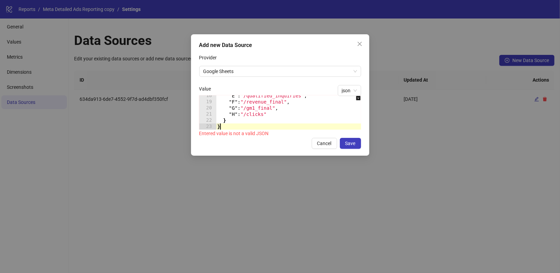
scroll to position [107, 0]
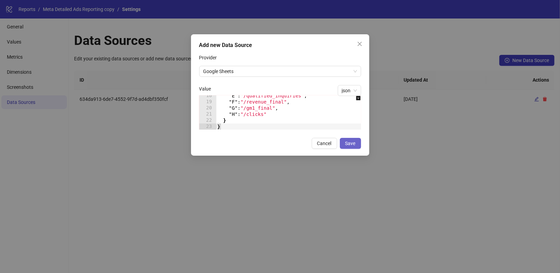
click at [355, 144] on span "Save" at bounding box center [350, 143] width 10 height 5
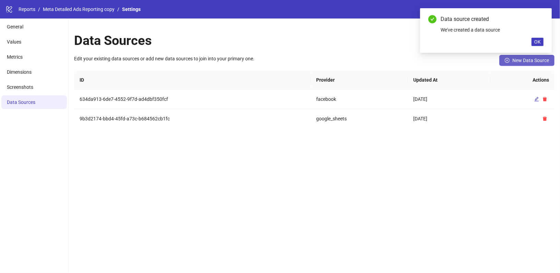
click at [521, 60] on span "New Data Source" at bounding box center [530, 60] width 37 height 5
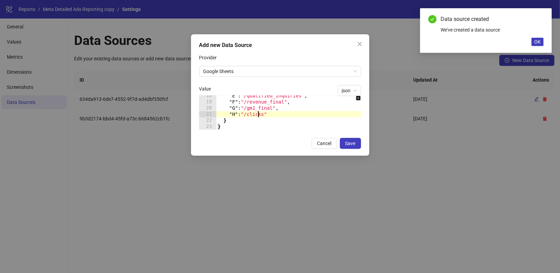
click at [258, 114] on div ""E" : "/qualified_inquiries" , "F" : "/revenue_final" , "G" : "/gm1_final" , "H…" at bounding box center [303, 116] width 175 height 47
type textarea "* *"
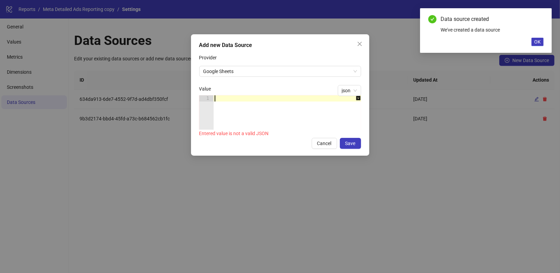
paste textarea "*"
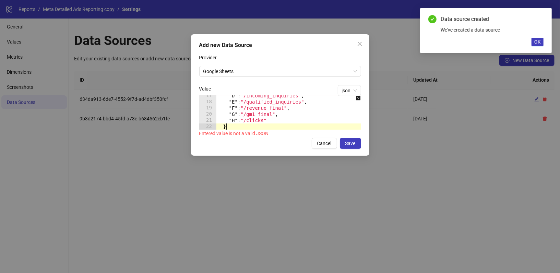
scroll to position [101, 0]
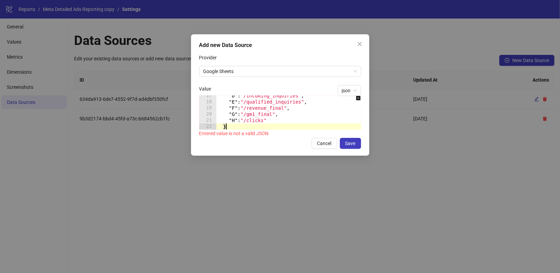
type textarea "**********"
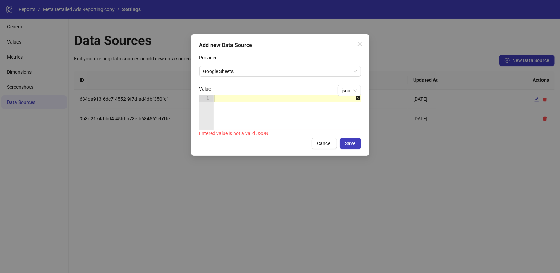
click at [232, 99] on div at bounding box center [290, 118] width 155 height 47
paste textarea "*"
type textarea "*"
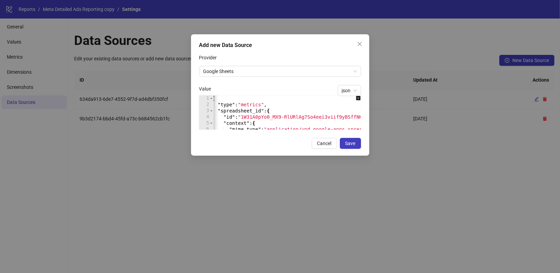
scroll to position [0, 0]
click at [353, 141] on span "Save" at bounding box center [350, 143] width 10 height 5
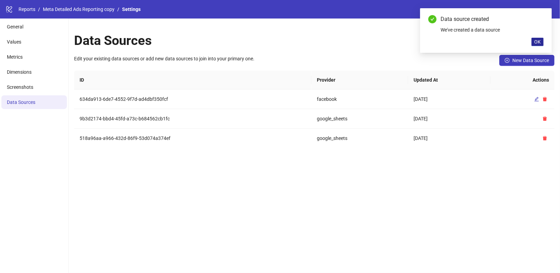
click at [540, 41] on span "OK" at bounding box center [537, 41] width 7 height 5
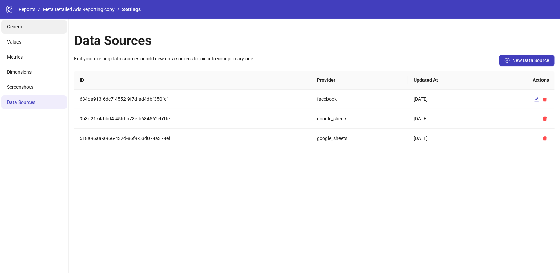
click at [42, 21] on li "General" at bounding box center [33, 27] width 65 height 14
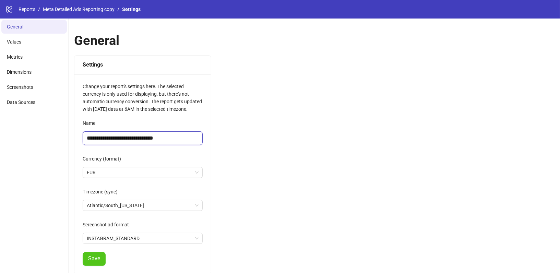
drag, startPoint x: 160, startPoint y: 137, endPoint x: 180, endPoint y: 137, distance: 20.2
click at [180, 137] on input "**********" at bounding box center [143, 138] width 120 height 14
type input "**********"
click at [238, 205] on div "**********" at bounding box center [314, 194] width 491 height 350
click at [26, 8] on link "Reports" at bounding box center [27, 9] width 20 height 8
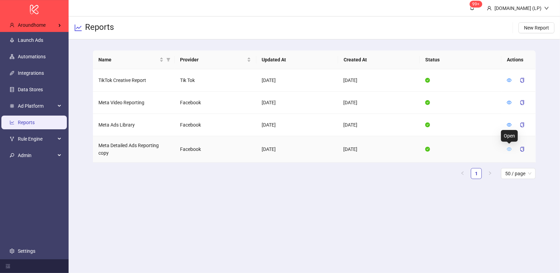
click at [510, 147] on icon "eye" at bounding box center [509, 149] width 5 height 5
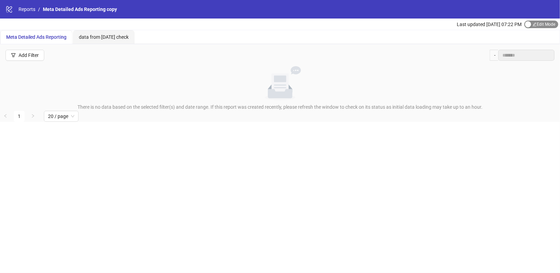
click at [539, 24] on span "Edit Mode Edit Mode" at bounding box center [541, 25] width 34 height 8
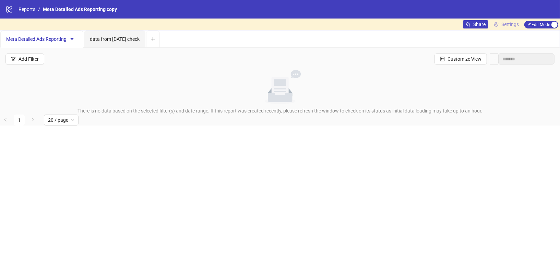
click at [514, 22] on span "Settings" at bounding box center [509, 25] width 17 height 8
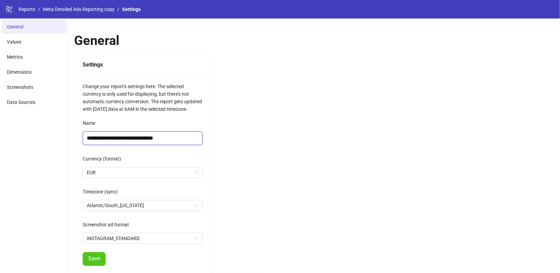
drag, startPoint x: 160, startPoint y: 141, endPoint x: 209, endPoint y: 139, distance: 49.0
click at [209, 139] on div "**********" at bounding box center [142, 173] width 136 height 199
type input "**********"
click at [92, 257] on span "Save" at bounding box center [94, 258] width 12 height 6
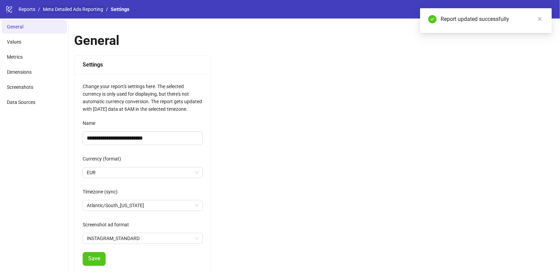
click at [101, 9] on link "Meta Detailed Ads Reporting" at bounding box center [72, 9] width 63 height 8
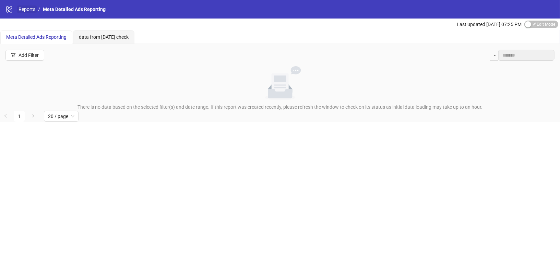
click at [34, 5] on link "Reports" at bounding box center [27, 9] width 20 height 8
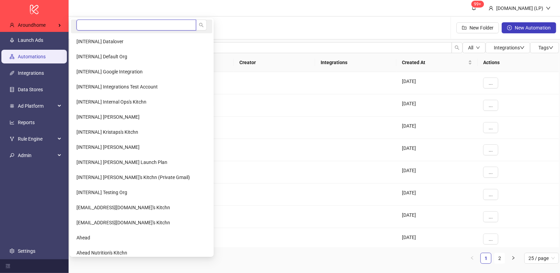
click at [91, 28] on input "search" at bounding box center [136, 25] width 120 height 11
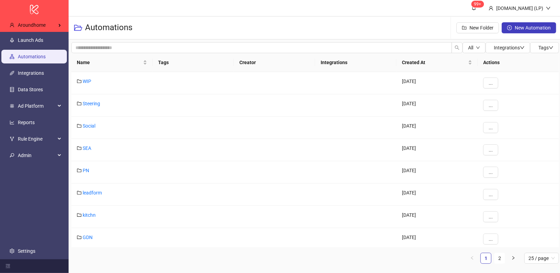
type input "*****"
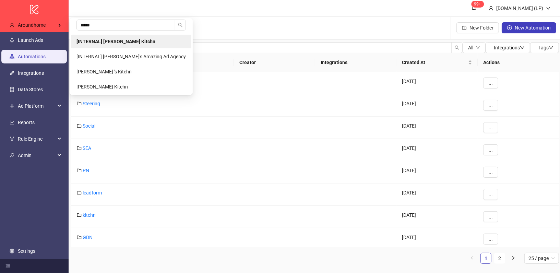
click at [86, 41] on b "[INTERNAL] [PERSON_NAME] Kitchn" at bounding box center [115, 41] width 79 height 5
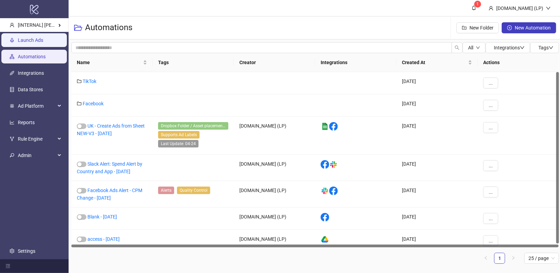
click at [30, 37] on link "Launch Ads" at bounding box center [30, 39] width 25 height 5
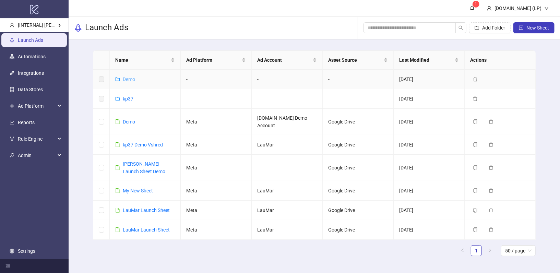
click at [135, 80] on link "Demo" at bounding box center [129, 78] width 12 height 5
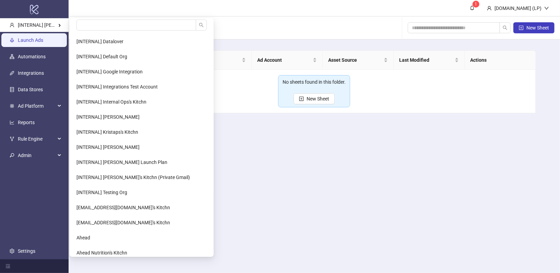
click at [38, 37] on link "Launch Ads" at bounding box center [30, 39] width 25 height 5
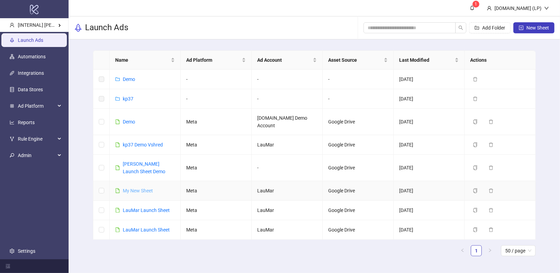
click at [141, 188] on link "My New Sheet" at bounding box center [138, 190] width 30 height 5
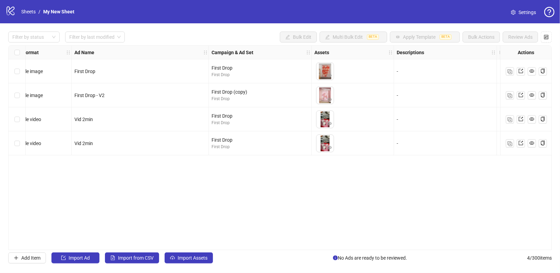
scroll to position [0, 5]
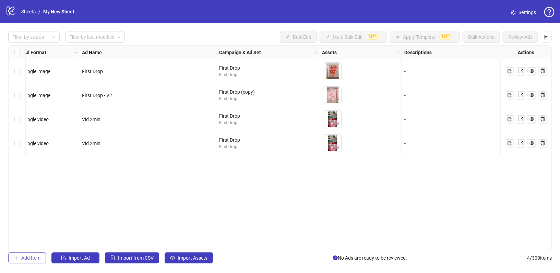
click at [38, 256] on span "Add Item" at bounding box center [30, 257] width 19 height 5
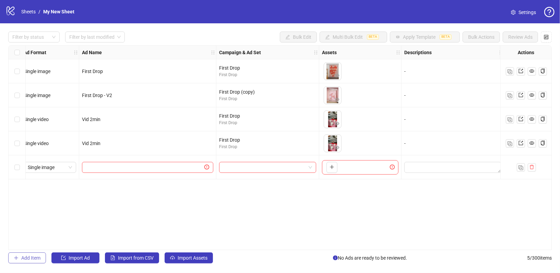
click at [25, 255] on button "Add Item" at bounding box center [27, 257] width 38 height 11
click at [342, 166] on div "To pick up a draggable item, press the space bar. While dragging, use the arrow…" at bounding box center [360, 167] width 76 height 14
click at [14, 15] on icon "logo/logo-mobile" at bounding box center [10, 10] width 10 height 10
click at [10, 9] on icon "logo/logo-mobile" at bounding box center [10, 10] width 10 height 10
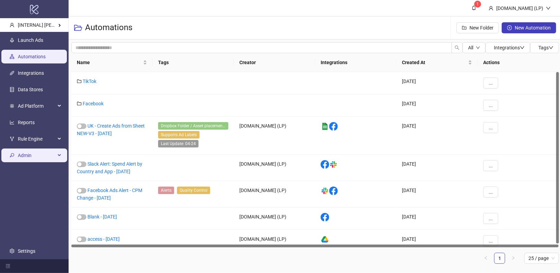
click at [27, 154] on span "Admin" at bounding box center [37, 155] width 38 height 14
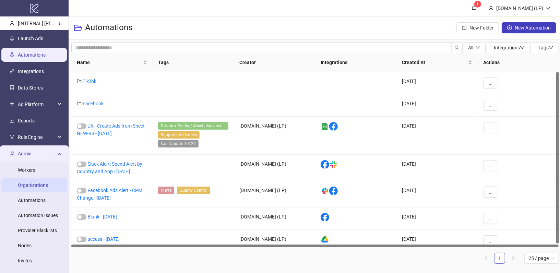
click at [34, 183] on link "Organizations" at bounding box center [33, 184] width 30 height 5
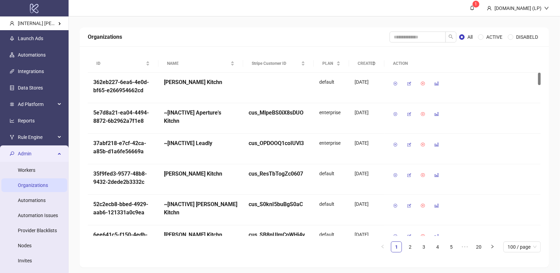
click at [428, 30] on div "Organizations All ACTIVE DISABELD" at bounding box center [314, 36] width 469 height 19
click at [422, 39] on input "search" at bounding box center [417, 37] width 56 height 11
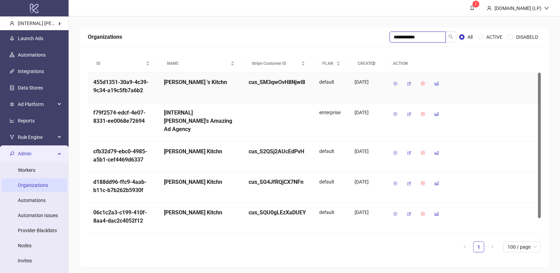
type input "**********"
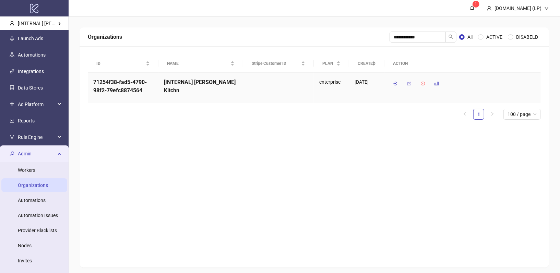
click at [410, 83] on icon "button" at bounding box center [408, 83] width 5 height 5
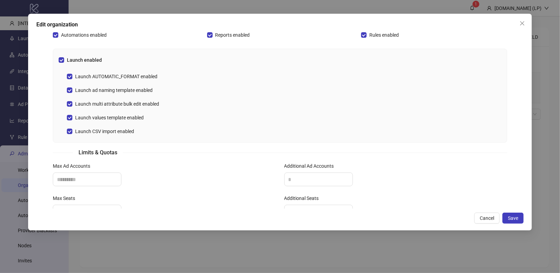
scroll to position [197, 0]
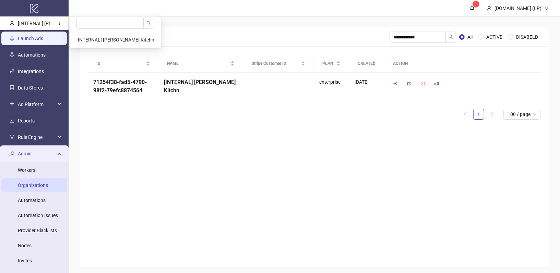
click at [33, 36] on link "Launch Ads" at bounding box center [30, 38] width 25 height 5
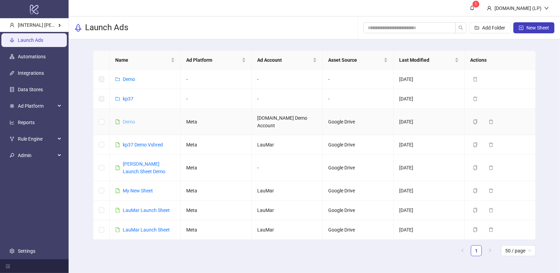
click at [126, 119] on link "Demo" at bounding box center [129, 121] width 12 height 5
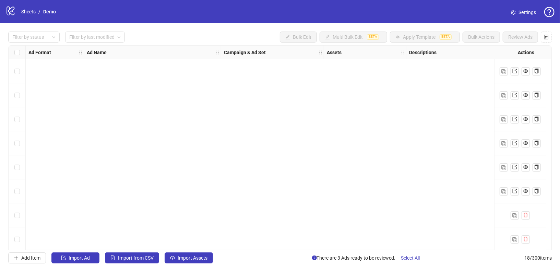
scroll to position [244, 0]
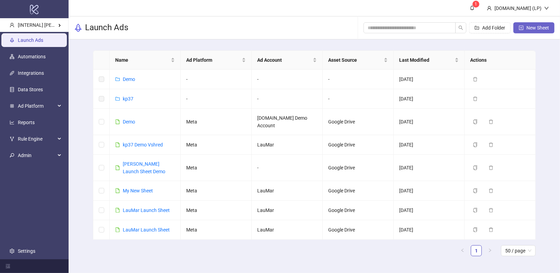
click at [523, 29] on button "New Sheet" at bounding box center [533, 27] width 41 height 11
click at [141, 142] on link "kp37 Demo Vshred" at bounding box center [143, 144] width 40 height 5
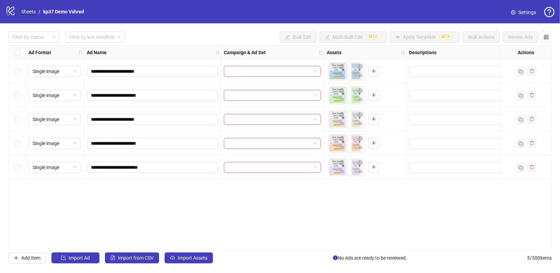
click at [31, 13] on link "Sheets" at bounding box center [28, 12] width 17 height 8
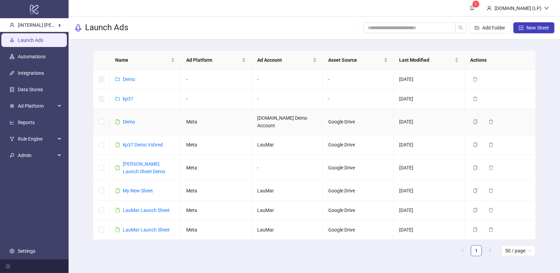
click at [129, 118] on div "Demo" at bounding box center [129, 122] width 12 height 8
click at [129, 121] on div "Demo" at bounding box center [129, 122] width 12 height 8
click at [128, 119] on link "Demo" at bounding box center [129, 121] width 12 height 5
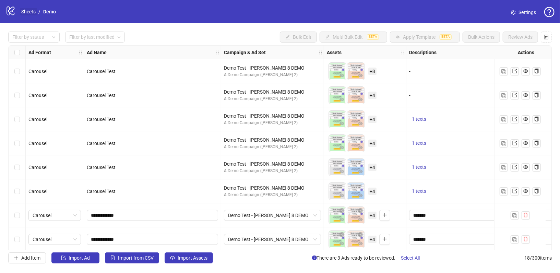
click at [30, 10] on link "Sheets" at bounding box center [28, 12] width 17 height 8
